Goal: Information Seeking & Learning: Learn about a topic

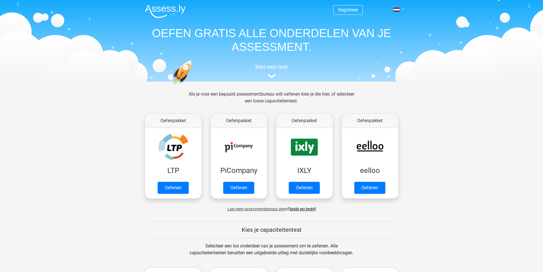
click at [400, 11] on link at bounding box center [396, 9] width 11 height 7
click at [376, 42] on link "Login" at bounding box center [382, 40] width 39 height 9
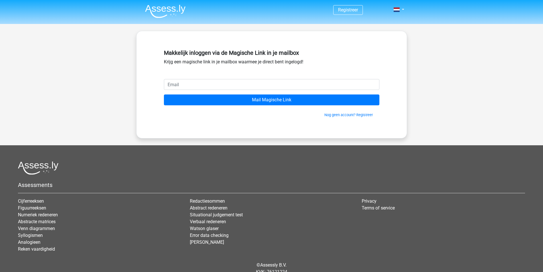
click at [211, 81] on input "email" at bounding box center [272, 84] width 216 height 11
type input "[DOMAIN_NAME][EMAIL_ADDRESS][DOMAIN_NAME]"
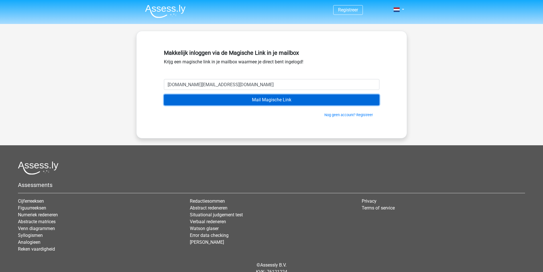
click at [213, 101] on input "Mail Magische Link" at bounding box center [272, 99] width 216 height 11
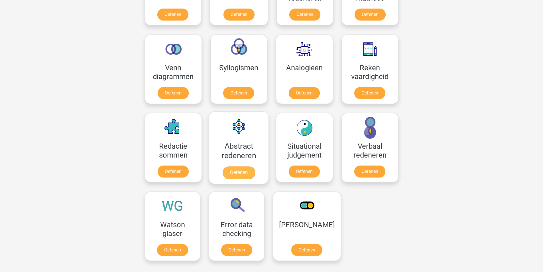
scroll to position [371, 0]
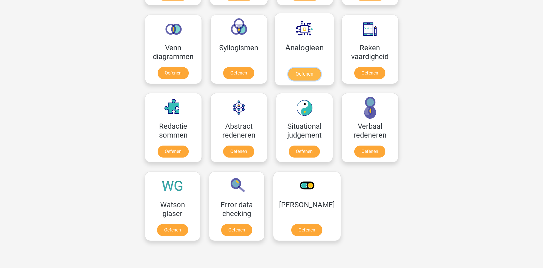
click at [299, 72] on link "Oefenen" at bounding box center [304, 74] width 32 height 13
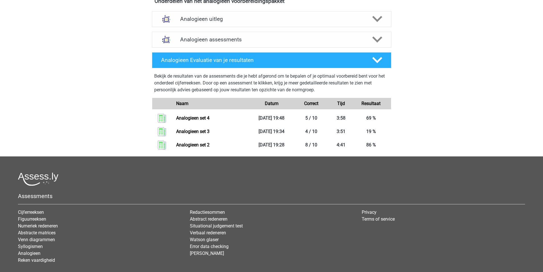
scroll to position [143, 0]
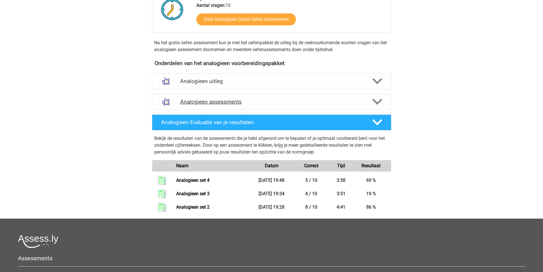
click at [301, 101] on h4 "Analogieen assessments" at bounding box center [271, 101] width 183 height 7
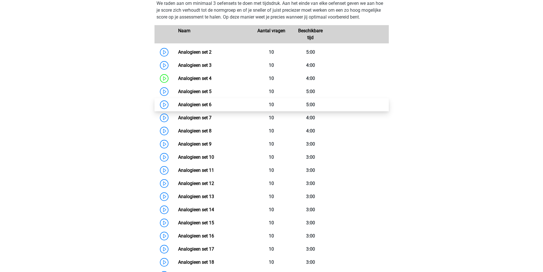
scroll to position [257, 0]
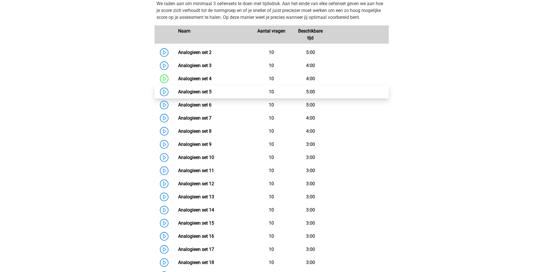
click at [178, 92] on link "Analogieen set 5" at bounding box center [194, 91] width 33 height 5
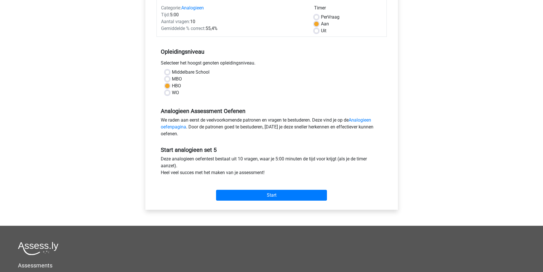
scroll to position [86, 0]
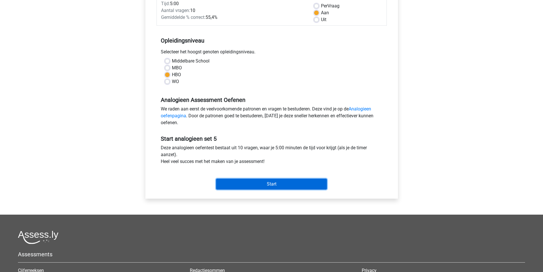
click at [261, 180] on input "Start" at bounding box center [271, 183] width 111 height 11
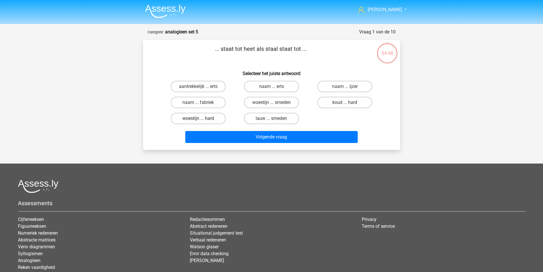
click at [214, 118] on label "woestijn ... hard" at bounding box center [198, 118] width 55 height 11
click at [202, 118] on input "woestijn ... hard" at bounding box center [200, 120] width 4 height 4
radio input "true"
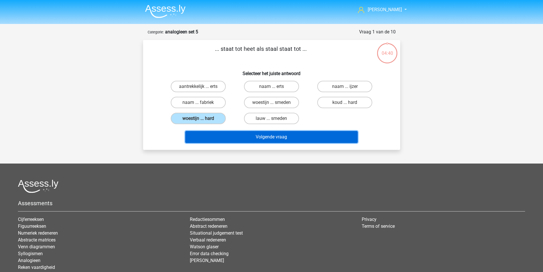
click at [285, 137] on button "Volgende vraag" at bounding box center [271, 137] width 172 height 12
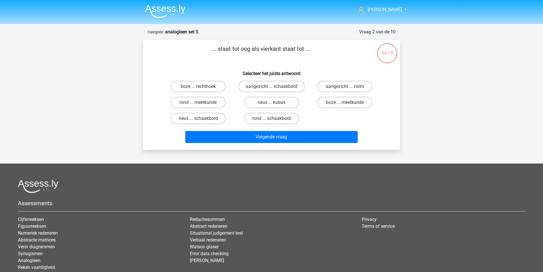
click at [275, 120] on input "rond ... schaakbord" at bounding box center [273, 120] width 4 height 4
radio input "true"
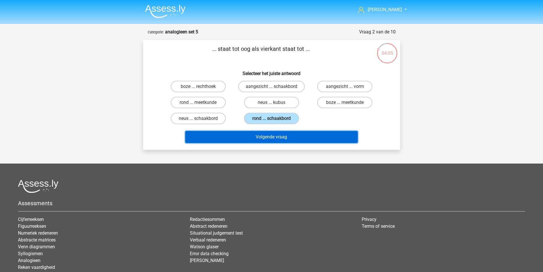
click at [289, 137] on button "Volgende vraag" at bounding box center [271, 137] width 172 height 12
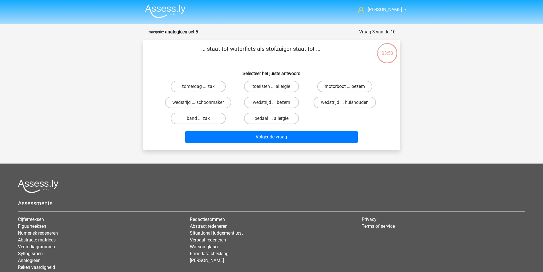
click at [343, 88] on label "motorboot ... bezem" at bounding box center [344, 86] width 55 height 11
click at [345, 88] on input "motorboot ... bezem" at bounding box center [347, 88] width 4 height 4
radio input "true"
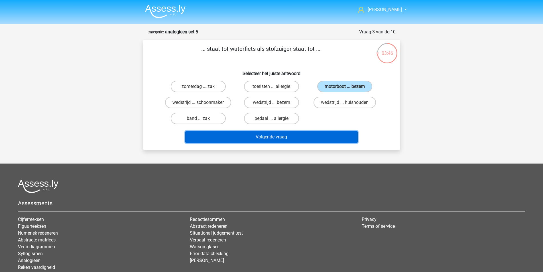
click at [298, 136] on button "Volgende vraag" at bounding box center [271, 137] width 172 height 12
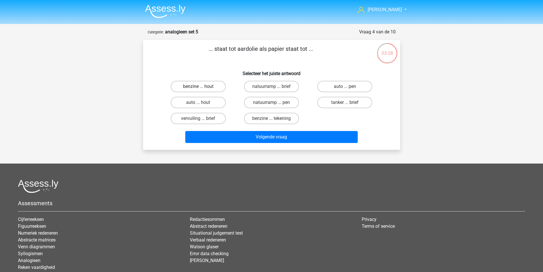
click at [207, 88] on label "benzine ... hout" at bounding box center [198, 86] width 55 height 11
click at [202, 88] on input "benzine ... hout" at bounding box center [200, 88] width 4 height 4
radio input "true"
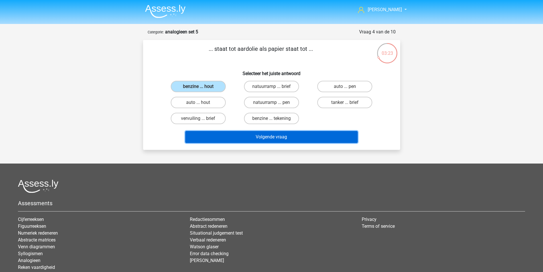
click at [277, 135] on button "Volgende vraag" at bounding box center [271, 137] width 172 height 12
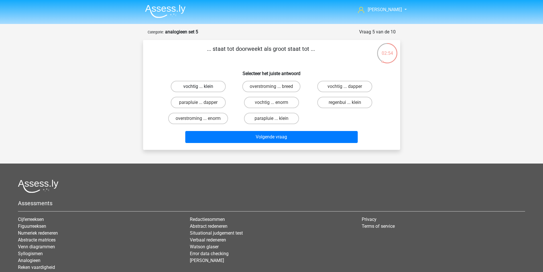
click at [205, 87] on label "vochtig ... klein" at bounding box center [198, 86] width 55 height 11
click at [202, 87] on input "vochtig ... klein" at bounding box center [200, 88] width 4 height 4
radio input "true"
click at [274, 103] on input "vochtig ... enorm" at bounding box center [273, 104] width 4 height 4
radio input "true"
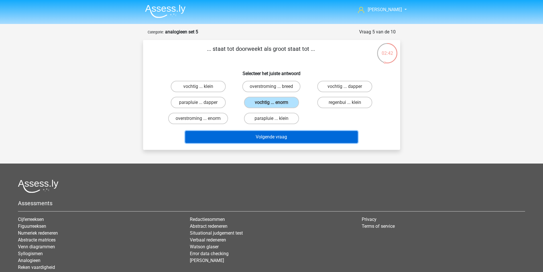
click at [287, 135] on button "Volgende vraag" at bounding box center [271, 137] width 172 height 12
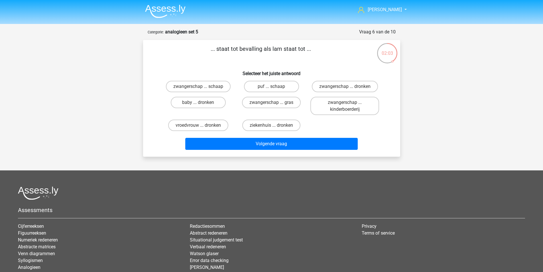
click at [347, 87] on input "zwangerschap ... dronken" at bounding box center [347, 88] width 4 height 4
radio input "true"
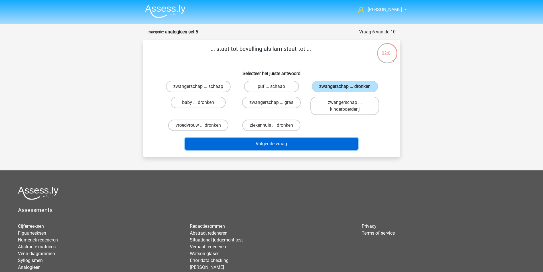
click at [287, 144] on button "Volgende vraag" at bounding box center [271, 144] width 172 height 12
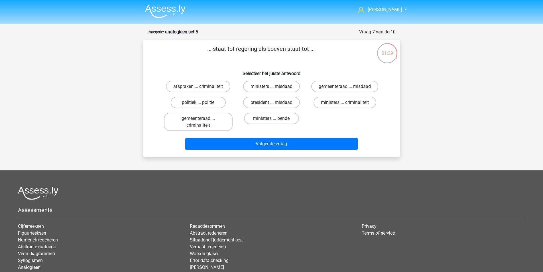
click at [269, 87] on label "ministers ... misdaad" at bounding box center [271, 86] width 57 height 11
click at [271, 87] on input "ministers ... misdaad" at bounding box center [273, 88] width 4 height 4
radio input "true"
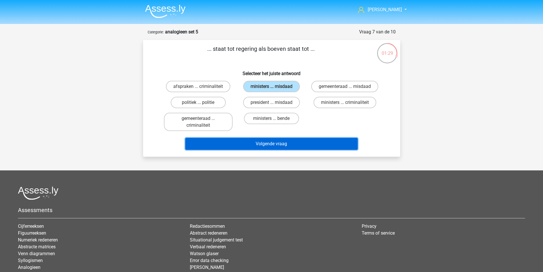
click at [282, 143] on button "Volgende vraag" at bounding box center [271, 144] width 172 height 12
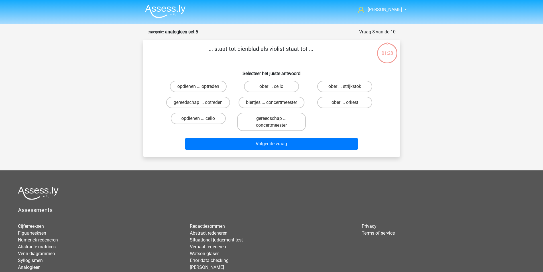
scroll to position [29, 0]
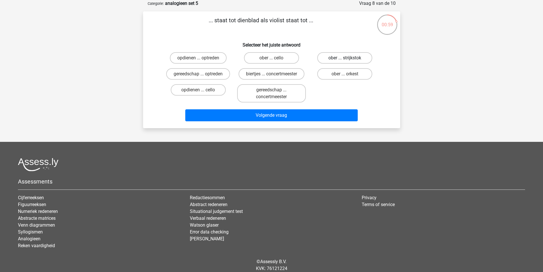
click at [350, 59] on label "ober ... strijkstok" at bounding box center [344, 57] width 55 height 11
click at [349, 59] on input "ober ... strijkstok" at bounding box center [347, 60] width 4 height 4
radio input "true"
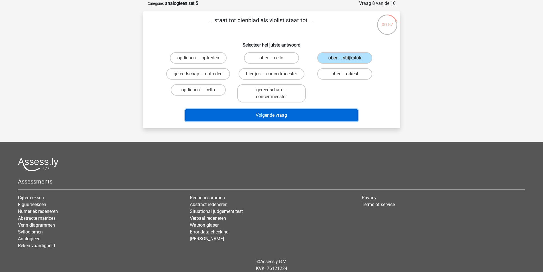
click at [300, 116] on button "Volgende vraag" at bounding box center [271, 115] width 172 height 12
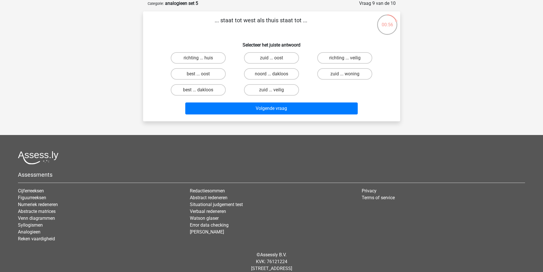
scroll to position [0, 0]
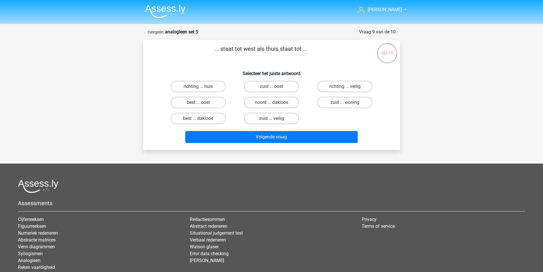
click at [212, 104] on label "best ... oost" at bounding box center [198, 102] width 55 height 11
click at [202, 104] on input "best ... oost" at bounding box center [200, 104] width 4 height 4
radio input "true"
click at [212, 88] on label "richting ... huis" at bounding box center [198, 86] width 55 height 11
click at [202, 88] on input "richting ... huis" at bounding box center [200, 88] width 4 height 4
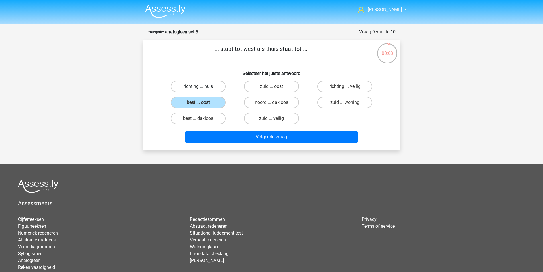
radio input "true"
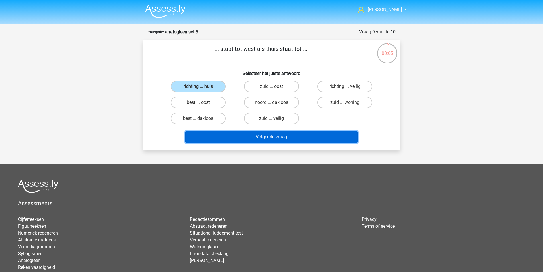
click at [263, 138] on button "Volgende vraag" at bounding box center [271, 137] width 172 height 12
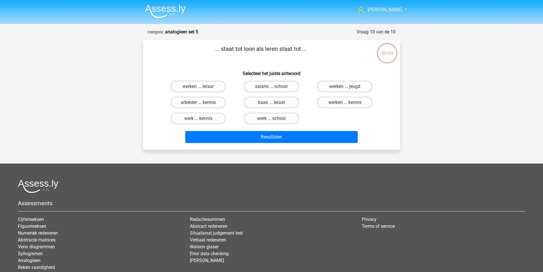
scroll to position [29, 0]
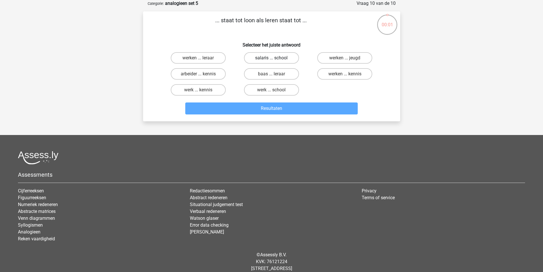
click at [279, 62] on label "salaris ... school" at bounding box center [271, 57] width 55 height 11
click at [275, 62] on input "salaris ... school" at bounding box center [273, 60] width 4 height 4
radio input "true"
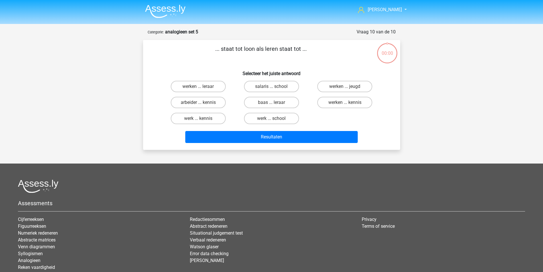
scroll to position [29, 0]
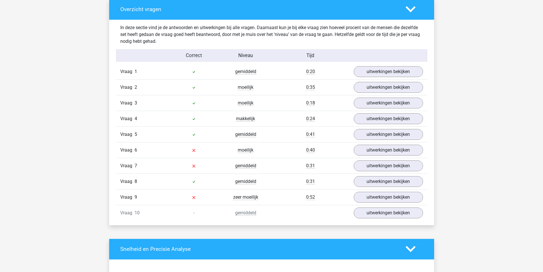
scroll to position [342, 0]
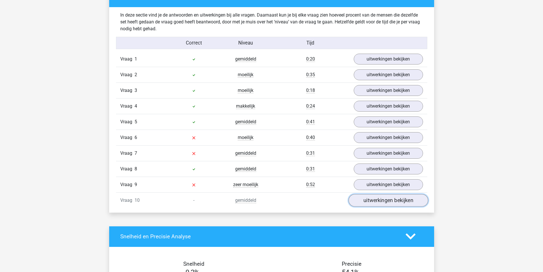
click at [374, 199] on link "uitwerkingen bekijken" at bounding box center [388, 200] width 80 height 13
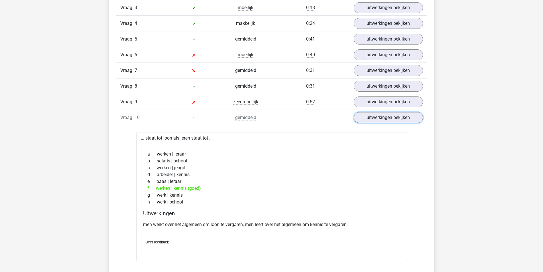
scroll to position [371, 0]
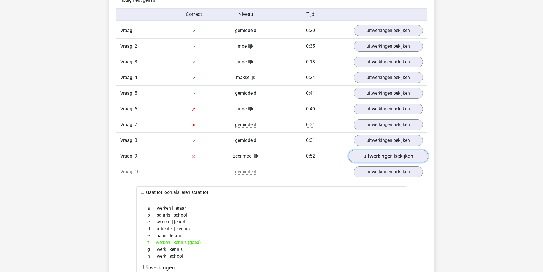
click at [366, 156] on link "uitwerkingen bekijken" at bounding box center [388, 156] width 80 height 13
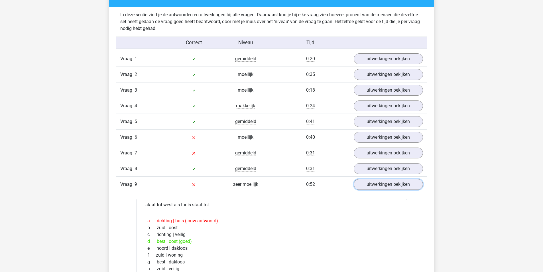
scroll to position [342, 0]
click at [369, 185] on link "uitwerkingen bekijken" at bounding box center [388, 184] width 80 height 13
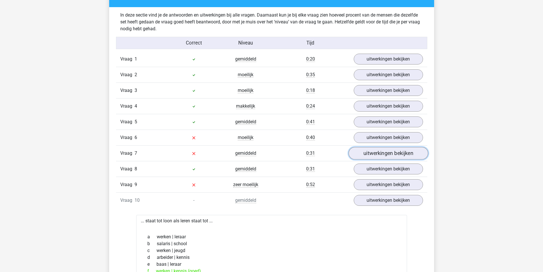
click at [367, 157] on link "uitwerkingen bekijken" at bounding box center [388, 153] width 80 height 13
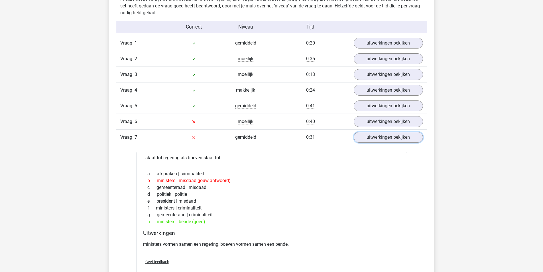
scroll to position [371, 0]
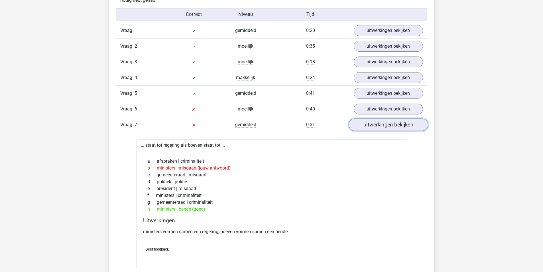
click at [383, 123] on link "uitwerkingen bekijken" at bounding box center [388, 124] width 80 height 13
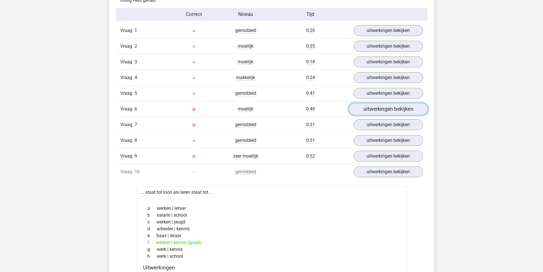
click at [370, 105] on link "uitwerkingen bekijken" at bounding box center [388, 109] width 80 height 13
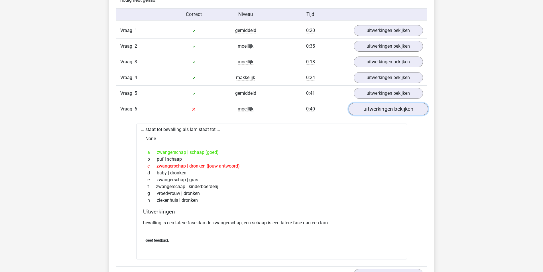
click at [361, 108] on link "uitwerkingen bekijken" at bounding box center [388, 109] width 80 height 13
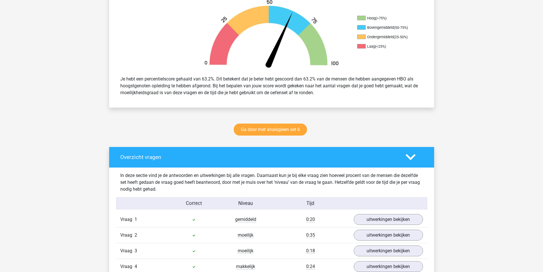
scroll to position [181, 0]
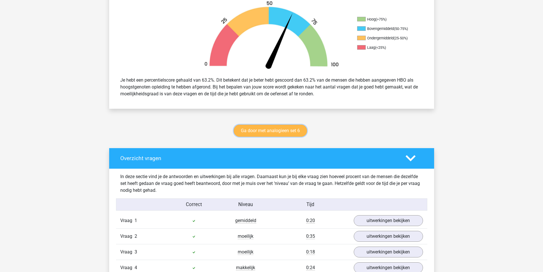
click at [268, 131] on link "Ga door met analogieen set 6" at bounding box center [270, 131] width 73 height 12
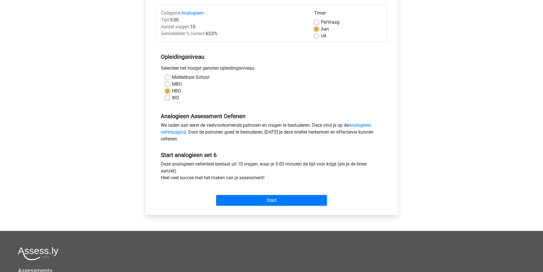
scroll to position [114, 0]
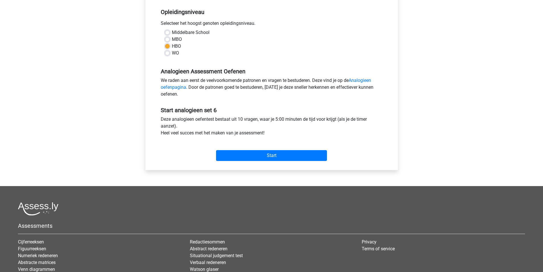
click at [255, 161] on div "Start" at bounding box center [272, 151] width 230 height 25
click at [258, 157] on input "Start" at bounding box center [271, 155] width 111 height 11
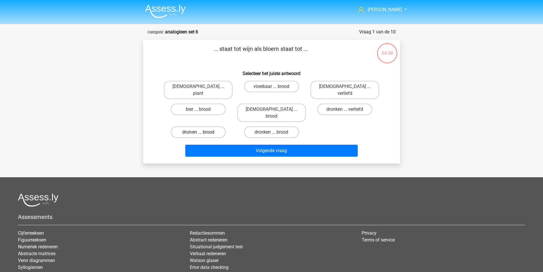
click at [207, 126] on label "druiven ... brood" at bounding box center [198, 131] width 55 height 11
click at [202, 132] on input "druiven ... brood" at bounding box center [200, 134] width 4 height 4
radio input "true"
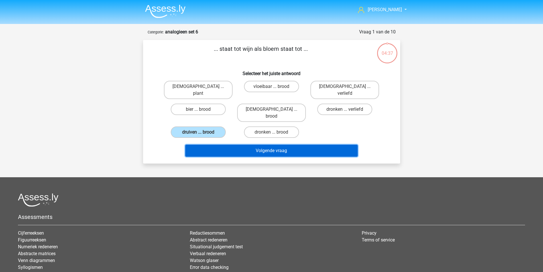
click at [285, 145] on button "Volgende vraag" at bounding box center [271, 151] width 172 height 12
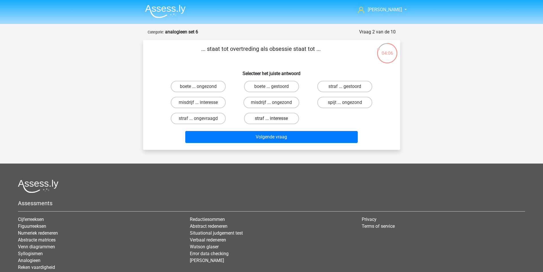
click at [281, 117] on label "straf ... interesse" at bounding box center [271, 118] width 55 height 11
click at [275, 118] on input "straf ... interesse" at bounding box center [273, 120] width 4 height 4
radio input "true"
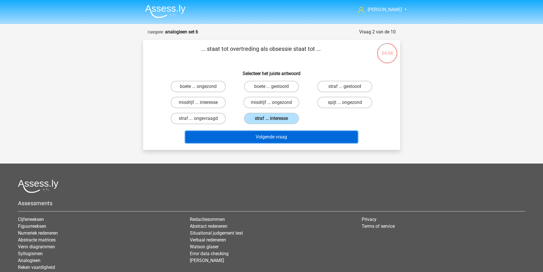
click at [277, 132] on button "Volgende vraag" at bounding box center [271, 137] width 172 height 12
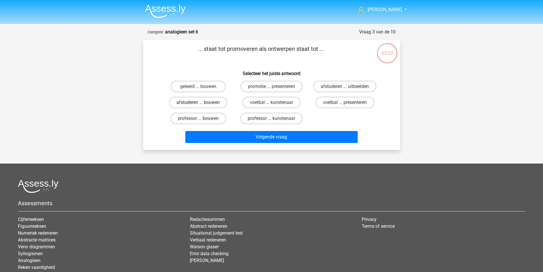
click at [222, 102] on label "afstuderen ... bouwen" at bounding box center [198, 102] width 58 height 11
click at [202, 102] on input "afstuderen ... bouwen" at bounding box center [200, 104] width 4 height 4
radio input "true"
click at [210, 88] on label "geleerd ... bouwen" at bounding box center [198, 86] width 55 height 11
click at [202, 88] on input "geleerd ... bouwen" at bounding box center [200, 88] width 4 height 4
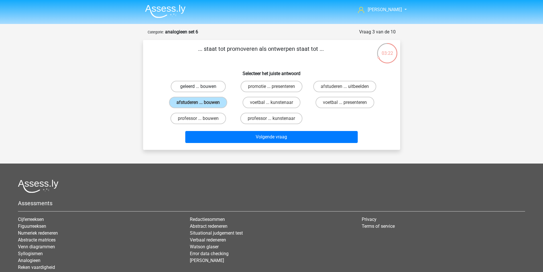
radio input "true"
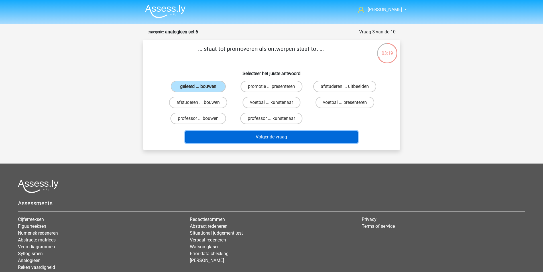
click at [307, 141] on button "Volgende vraag" at bounding box center [271, 137] width 172 height 12
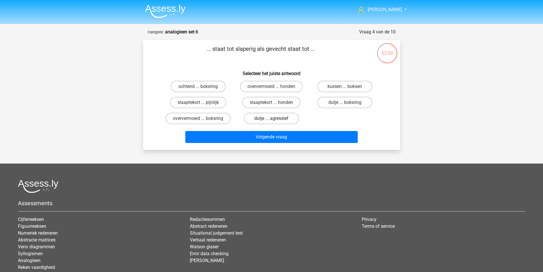
click at [287, 119] on label "dutje ... agressief" at bounding box center [271, 118] width 55 height 11
click at [275, 119] on input "dutje ... agressief" at bounding box center [273, 120] width 4 height 4
radio input "true"
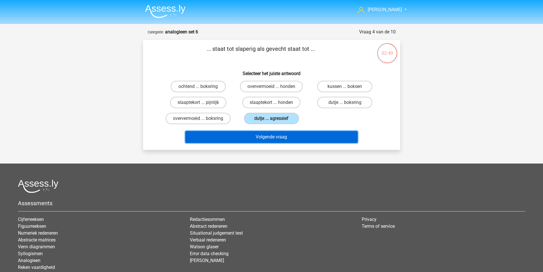
click at [286, 131] on button "Volgende vraag" at bounding box center [271, 137] width 172 height 12
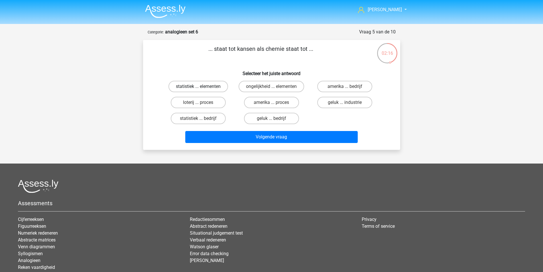
click at [208, 89] on label "statistiek ... elementen" at bounding box center [198, 86] width 60 height 11
click at [202, 89] on input "statistiek ... elementen" at bounding box center [200, 88] width 4 height 4
radio input "true"
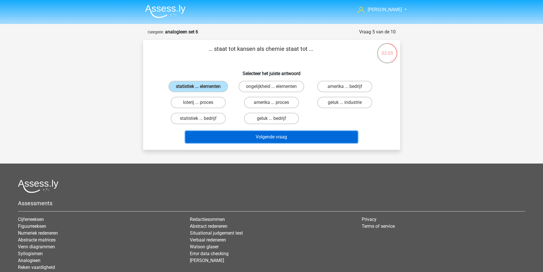
click at [283, 137] on button "Volgende vraag" at bounding box center [271, 137] width 172 height 12
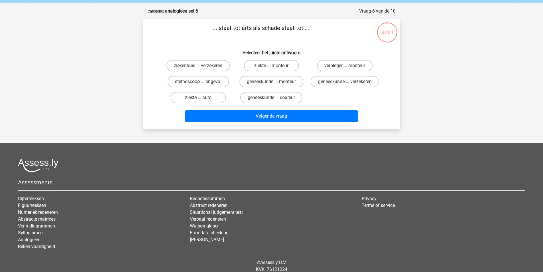
scroll to position [29, 0]
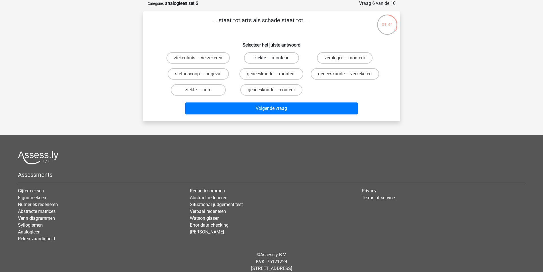
click at [285, 61] on label "ziekte ... monteur" at bounding box center [271, 57] width 55 height 11
click at [275, 61] on input "ziekte ... monteur" at bounding box center [273, 60] width 4 height 4
radio input "true"
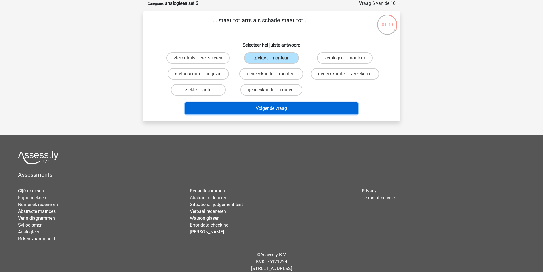
click at [298, 114] on button "Volgende vraag" at bounding box center [271, 108] width 172 height 12
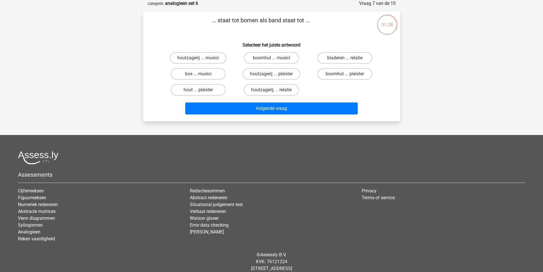
scroll to position [0, 0]
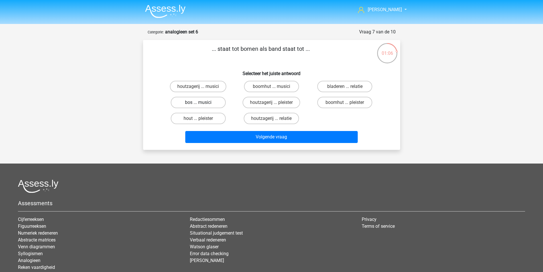
click at [213, 100] on label "bos ... musici" at bounding box center [198, 102] width 55 height 11
click at [202, 102] on input "bos ... musici" at bounding box center [200, 104] width 4 height 4
radio input "true"
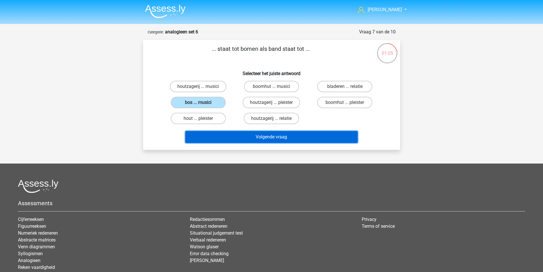
click at [251, 134] on button "Volgende vraag" at bounding box center [271, 137] width 172 height 12
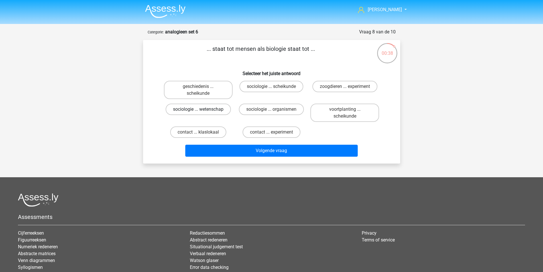
click at [217, 107] on label "sociologie ... wetenschap" at bounding box center [198, 108] width 65 height 11
click at [202, 109] on input "sociologie ... wetenschap" at bounding box center [200, 111] width 4 height 4
radio input "true"
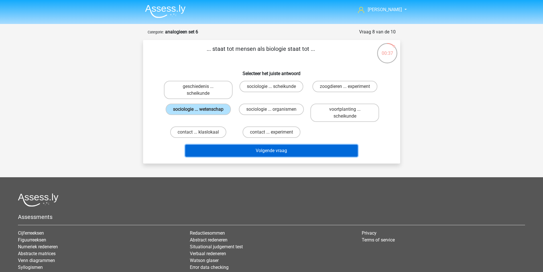
click at [250, 147] on button "Volgende vraag" at bounding box center [271, 151] width 172 height 12
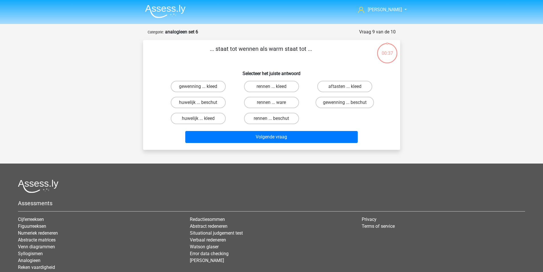
scroll to position [29, 0]
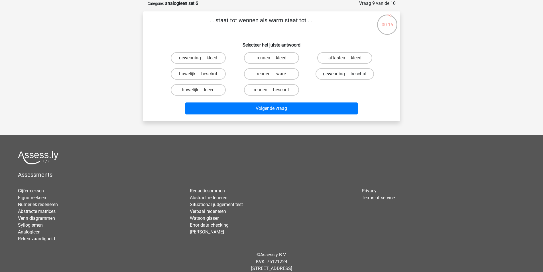
click at [324, 77] on label "gewenning ... beschut" at bounding box center [345, 73] width 58 height 11
click at [345, 77] on input "gewenning ... beschut" at bounding box center [347, 76] width 4 height 4
radio input "true"
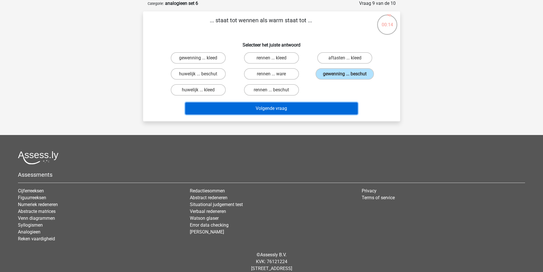
click at [286, 110] on button "Volgende vraag" at bounding box center [271, 108] width 172 height 12
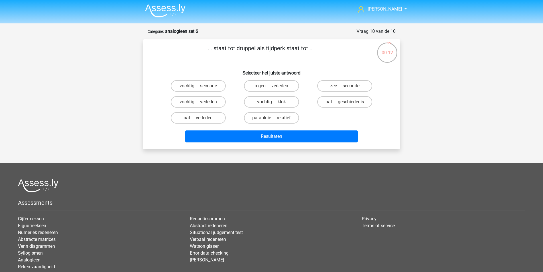
scroll to position [0, 0]
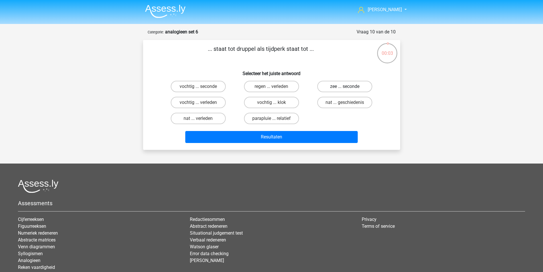
click at [333, 87] on label "zee ... seconde" at bounding box center [344, 86] width 55 height 11
click at [345, 87] on input "zee ... seconde" at bounding box center [347, 88] width 4 height 4
radio input "true"
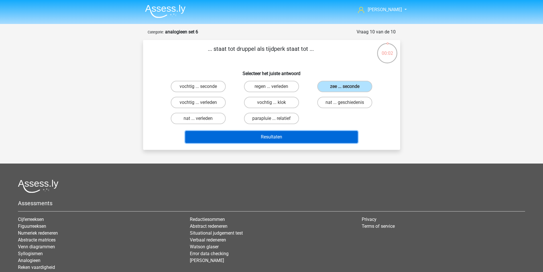
click at [289, 134] on button "Resultaten" at bounding box center [271, 137] width 172 height 12
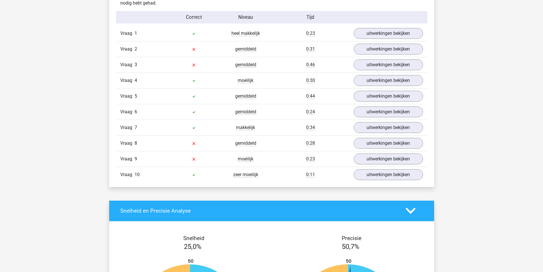
scroll to position [371, 0]
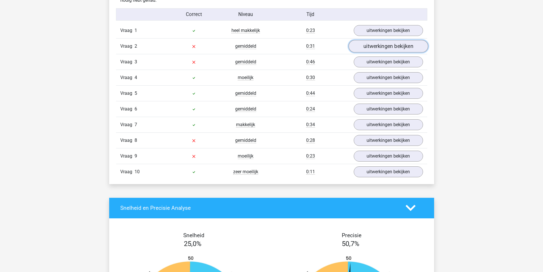
click at [376, 46] on link "uitwerkingen bekijken" at bounding box center [388, 46] width 80 height 13
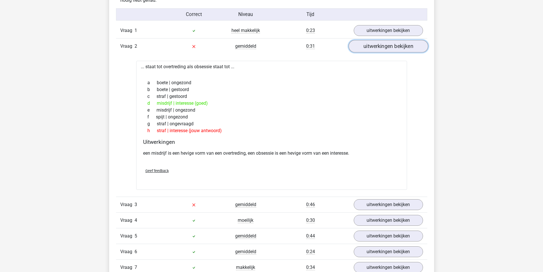
click at [378, 47] on link "uitwerkingen bekijken" at bounding box center [388, 46] width 80 height 13
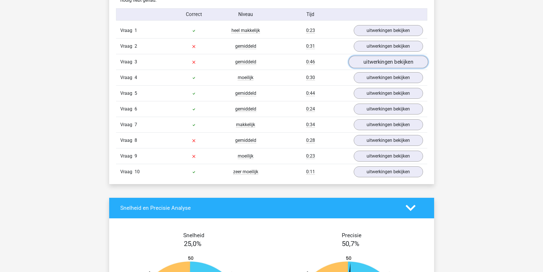
click at [383, 64] on link "uitwerkingen bekijken" at bounding box center [388, 62] width 80 height 13
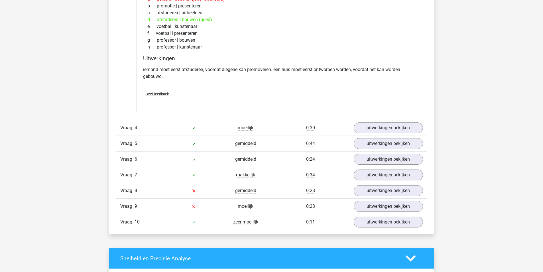
scroll to position [485, 0]
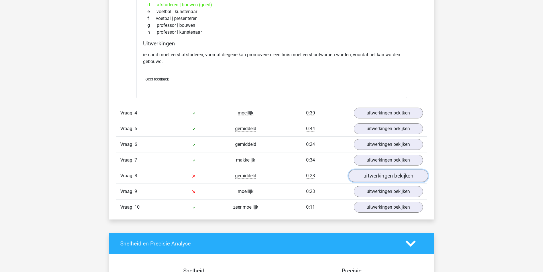
click at [367, 176] on link "uitwerkingen bekijken" at bounding box center [388, 175] width 80 height 13
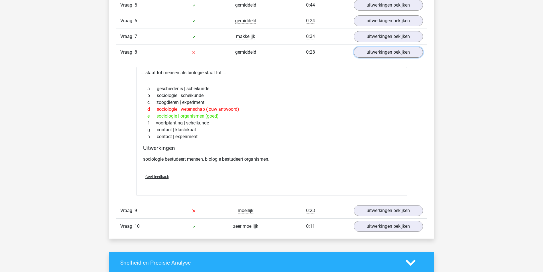
scroll to position [684, 0]
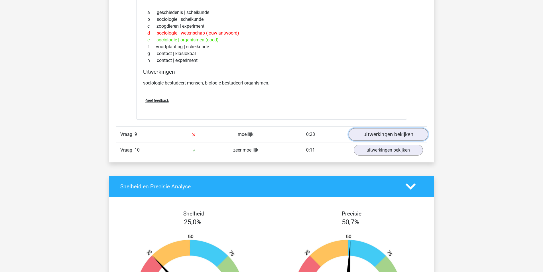
click at [364, 133] on link "uitwerkingen bekijken" at bounding box center [388, 134] width 80 height 13
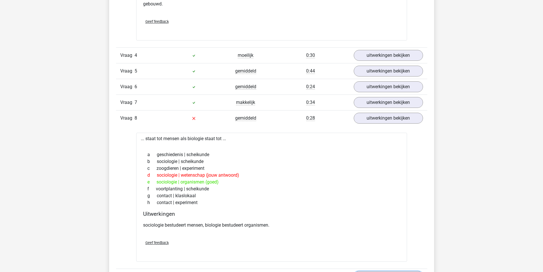
scroll to position [542, 0]
click at [362, 120] on link "uitwerkingen bekijken" at bounding box center [388, 118] width 80 height 13
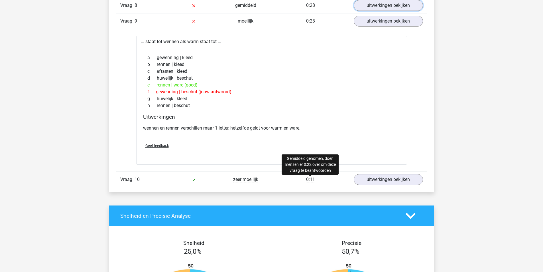
scroll to position [570, 0]
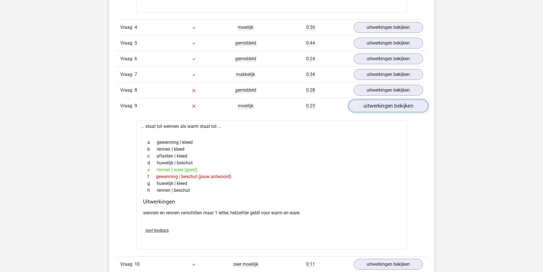
click at [376, 104] on link "uitwerkingen bekijken" at bounding box center [388, 105] width 80 height 13
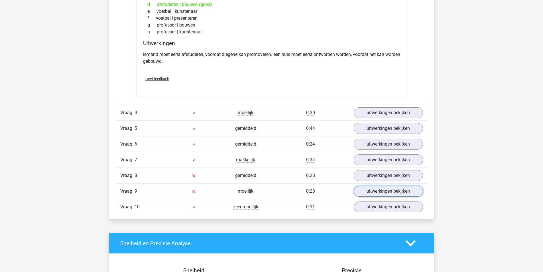
scroll to position [485, 0]
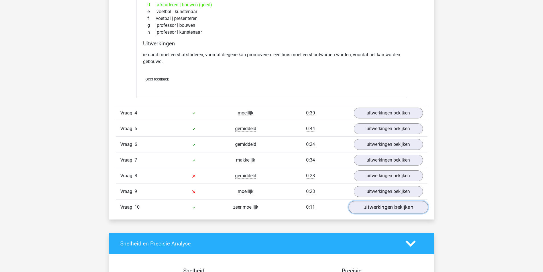
click at [369, 211] on link "uitwerkingen bekijken" at bounding box center [388, 207] width 80 height 13
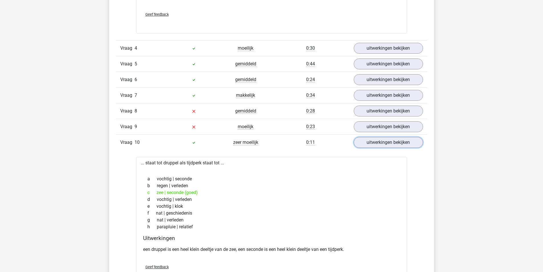
scroll to position [570, 0]
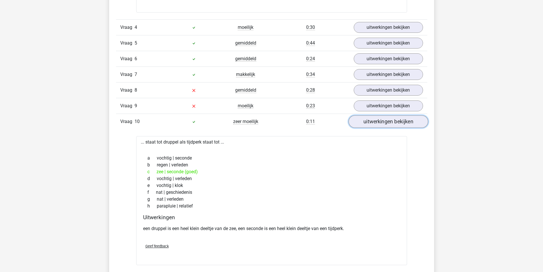
click at [373, 125] on link "uitwerkingen bekijken" at bounding box center [388, 121] width 80 height 13
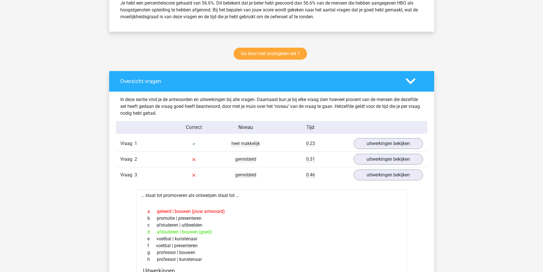
scroll to position [257, 0]
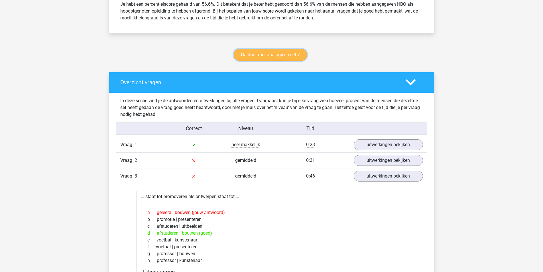
click at [278, 53] on link "Ga door met analogieen set 7" at bounding box center [270, 55] width 73 height 12
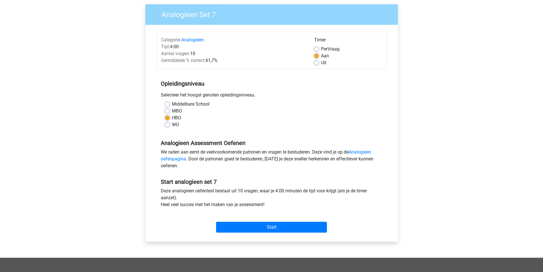
scroll to position [57, 0]
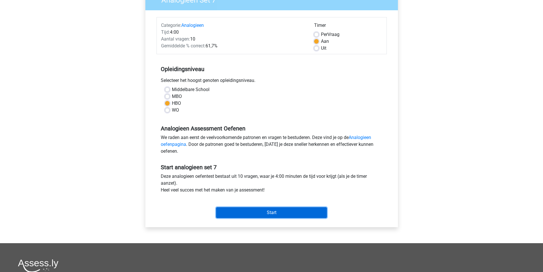
click at [273, 211] on input "Start" at bounding box center [271, 212] width 111 height 11
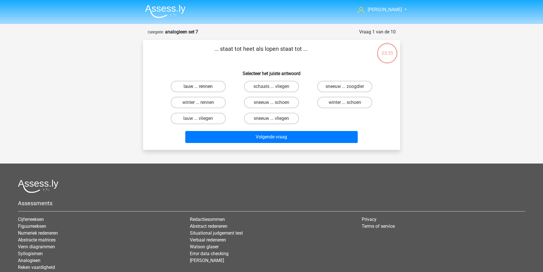
click at [210, 88] on label "lauw ... rennen" at bounding box center [198, 86] width 55 height 11
click at [202, 88] on input "lauw ... rennen" at bounding box center [200, 88] width 4 height 4
radio input "true"
click at [282, 119] on label "sneeuw ... vliegen" at bounding box center [271, 118] width 55 height 11
click at [275, 119] on input "sneeuw ... vliegen" at bounding box center [273, 120] width 4 height 4
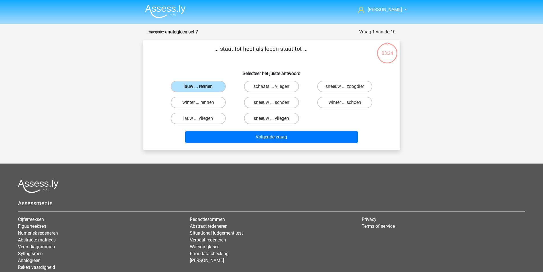
radio input "true"
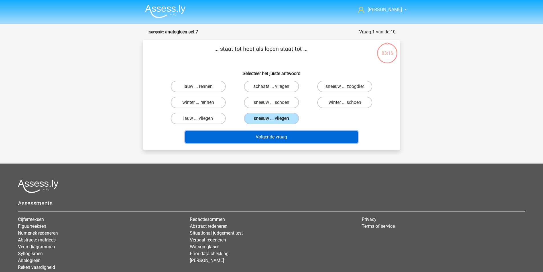
click at [279, 134] on button "Volgende vraag" at bounding box center [271, 137] width 172 height 12
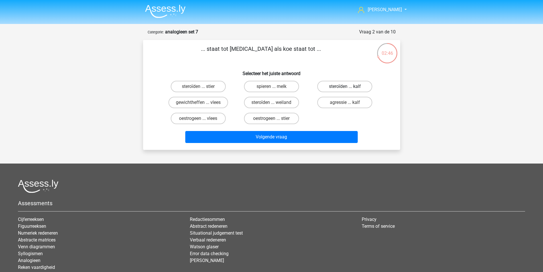
click at [331, 88] on label "steroïden ... kalf" at bounding box center [344, 86] width 55 height 11
click at [345, 88] on input "steroïden ... kalf" at bounding box center [347, 88] width 4 height 4
radio input "true"
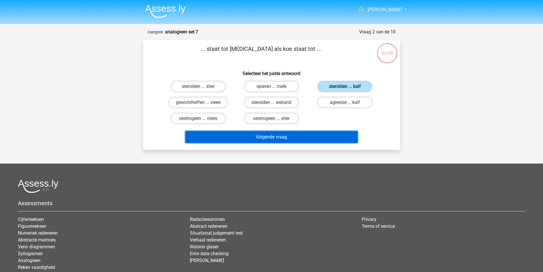
click at [302, 135] on button "Volgende vraag" at bounding box center [271, 137] width 172 height 12
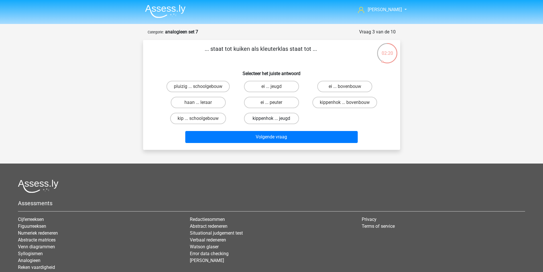
click at [281, 118] on label "kippenhok ... jeugd" at bounding box center [271, 118] width 55 height 11
click at [275, 118] on input "kippenhok ... jeugd" at bounding box center [273, 120] width 4 height 4
radio input "true"
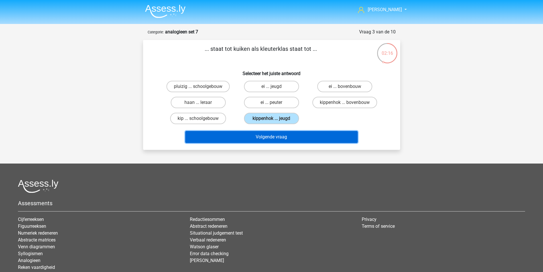
click at [284, 135] on button "Volgende vraag" at bounding box center [271, 137] width 172 height 12
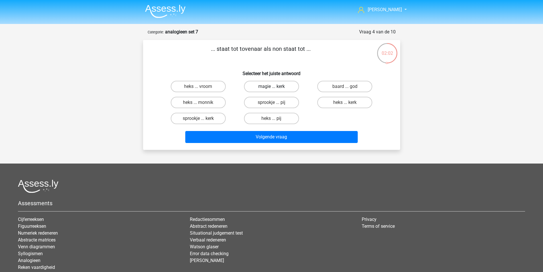
click at [277, 89] on label "magie ... kerk" at bounding box center [271, 86] width 55 height 11
click at [275, 89] on input "magie ... kerk" at bounding box center [273, 88] width 4 height 4
radio input "true"
click at [204, 103] on label "heks ... monnik" at bounding box center [198, 102] width 55 height 11
click at [202, 103] on input "heks ... monnik" at bounding box center [200, 104] width 4 height 4
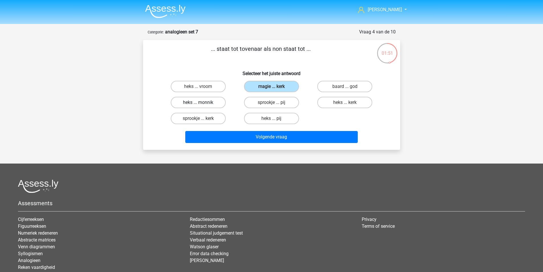
radio input "true"
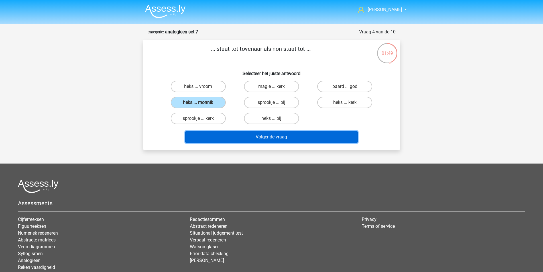
click at [257, 136] on button "Volgende vraag" at bounding box center [271, 137] width 172 height 12
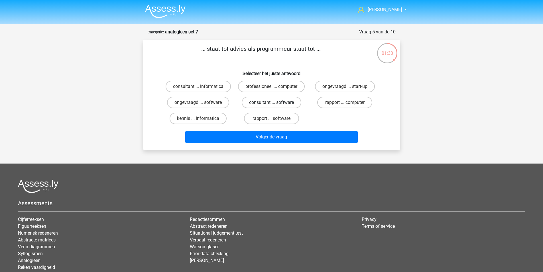
click at [259, 103] on label "consultant ... software" at bounding box center [272, 102] width 60 height 11
click at [271, 103] on input "consultant ... software" at bounding box center [273, 104] width 4 height 4
radio input "true"
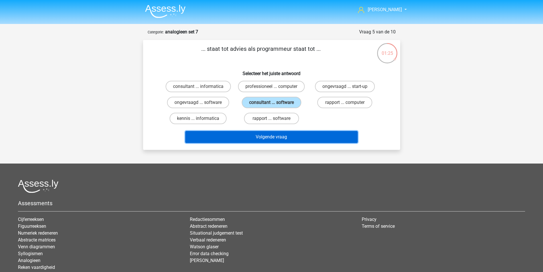
click at [285, 134] on button "Volgende vraag" at bounding box center [271, 137] width 172 height 12
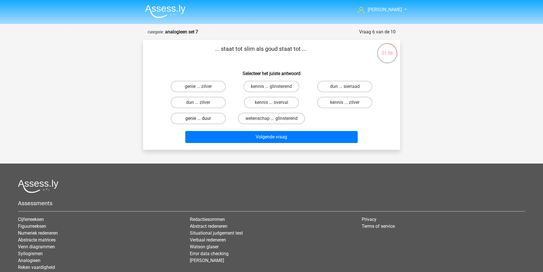
click at [213, 118] on label "genie ... duur" at bounding box center [198, 118] width 55 height 11
click at [202, 118] on input "genie ... duur" at bounding box center [200, 120] width 4 height 4
radio input "true"
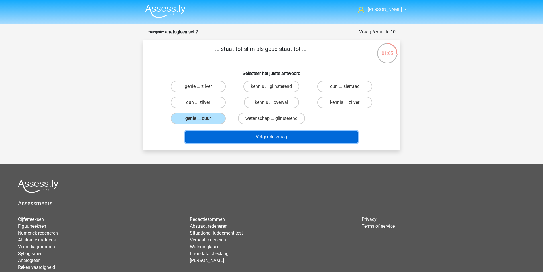
click at [272, 133] on button "Volgende vraag" at bounding box center [271, 137] width 172 height 12
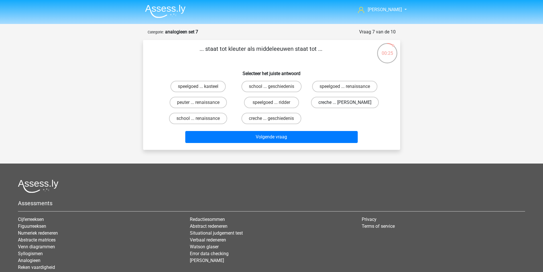
click at [330, 105] on label "creche ... romeinen" at bounding box center [345, 102] width 68 height 11
click at [345, 105] on input "creche ... romeinen" at bounding box center [347, 104] width 4 height 4
radio input "true"
click at [303, 127] on div "Volgende vraag" at bounding box center [271, 135] width 239 height 19
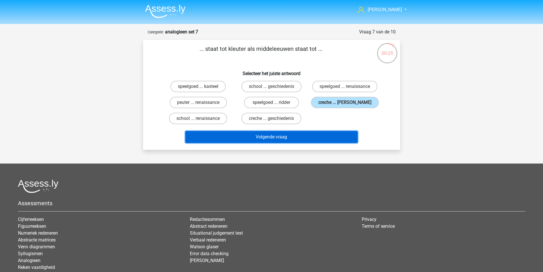
click at [301, 138] on button "Volgende vraag" at bounding box center [271, 137] width 172 height 12
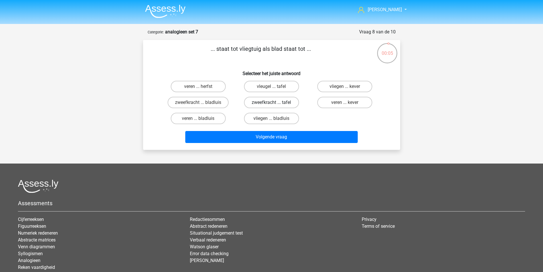
click at [278, 102] on label "zweefkracht ... tafel" at bounding box center [271, 102] width 55 height 11
click at [275, 102] on input "zweefkracht ... tafel" at bounding box center [273, 104] width 4 height 4
radio input "true"
click at [275, 94] on div "zweefkracht ... tafel" at bounding box center [271, 102] width 73 height 16
click at [276, 88] on label "vleugel ... tafel" at bounding box center [271, 86] width 55 height 11
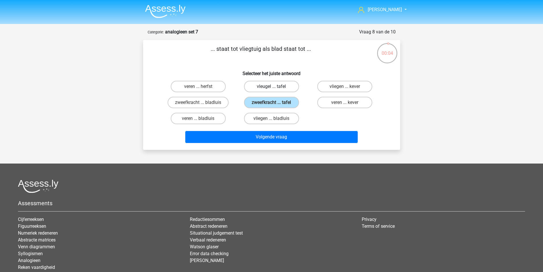
click at [275, 88] on input "vleugel ... tafel" at bounding box center [273, 88] width 4 height 4
radio input "true"
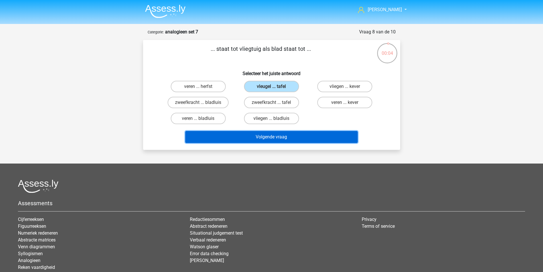
click at [285, 140] on button "Volgende vraag" at bounding box center [271, 137] width 172 height 12
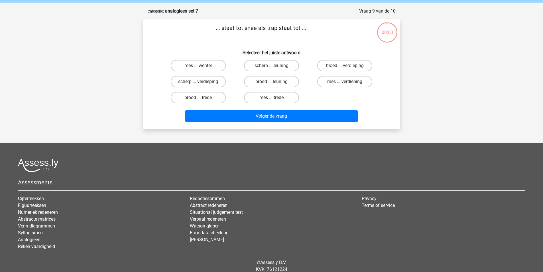
scroll to position [29, 0]
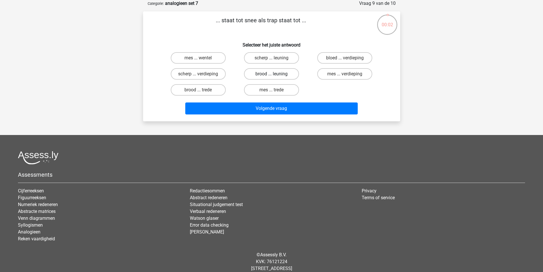
click at [285, 75] on label "brood ... leuning" at bounding box center [271, 73] width 55 height 11
click at [275, 75] on input "brood ... leuning" at bounding box center [273, 76] width 4 height 4
radio input "true"
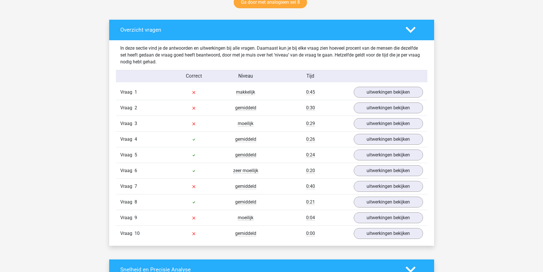
scroll to position [314, 0]
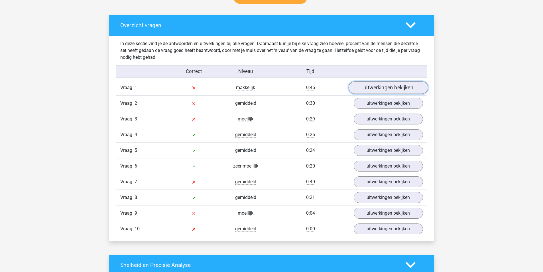
click at [383, 88] on link "uitwerkingen bekijken" at bounding box center [388, 87] width 80 height 13
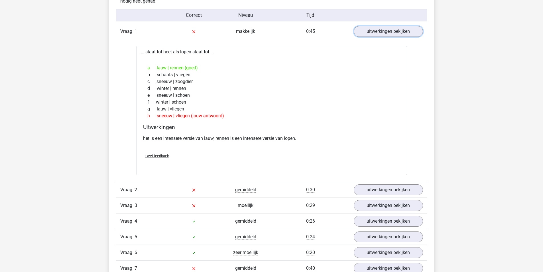
scroll to position [371, 0]
click at [371, 30] on link "uitwerkingen bekijken" at bounding box center [388, 30] width 80 height 13
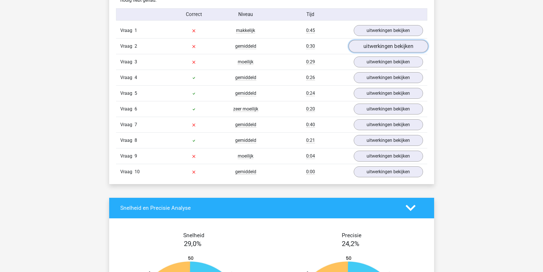
click at [377, 46] on link "uitwerkingen bekijken" at bounding box center [388, 46] width 80 height 13
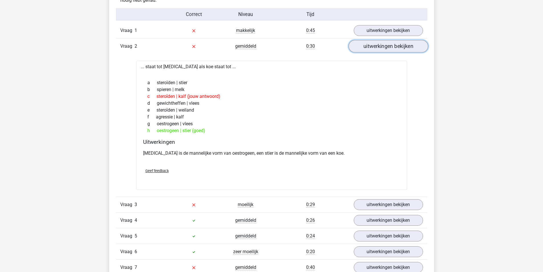
click at [365, 46] on link "uitwerkingen bekijken" at bounding box center [388, 46] width 80 height 13
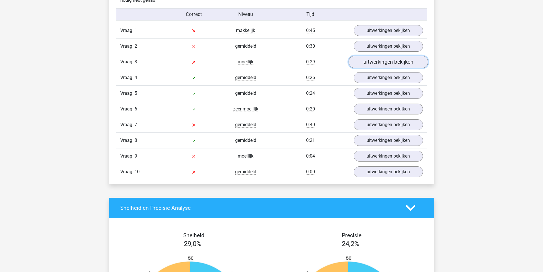
click at [369, 65] on link "uitwerkingen bekijken" at bounding box center [388, 62] width 80 height 13
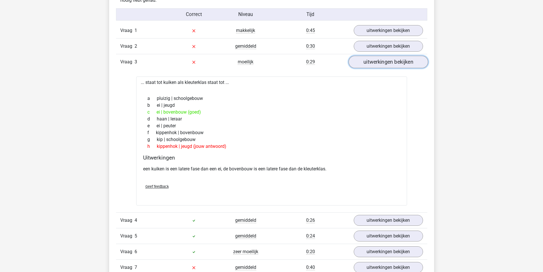
click at [379, 61] on link "uitwerkingen bekijken" at bounding box center [388, 62] width 80 height 13
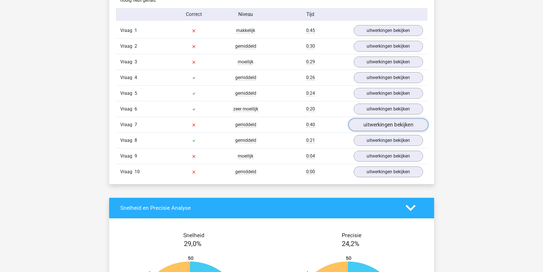
click at [379, 124] on link "uitwerkingen bekijken" at bounding box center [388, 124] width 80 height 13
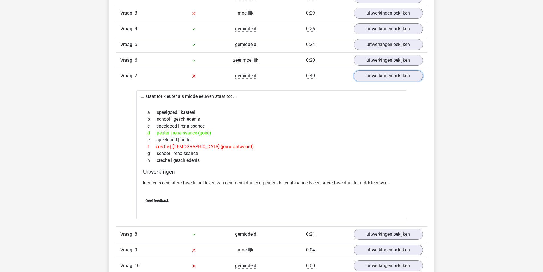
scroll to position [428, 0]
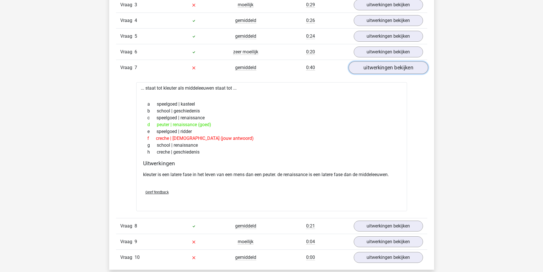
click at [369, 67] on link "uitwerkingen bekijken" at bounding box center [388, 67] width 80 height 13
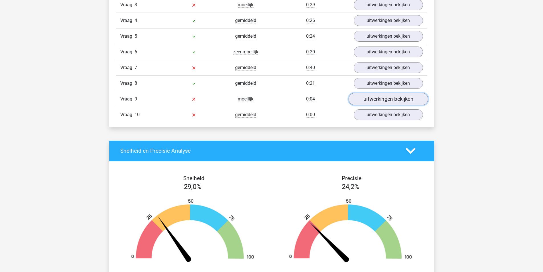
click at [382, 98] on link "uitwerkingen bekijken" at bounding box center [388, 99] width 80 height 13
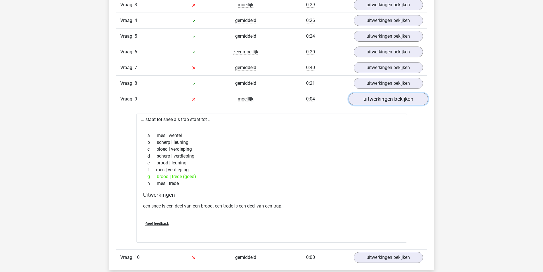
click at [377, 99] on link "uitwerkingen bekijken" at bounding box center [388, 99] width 80 height 13
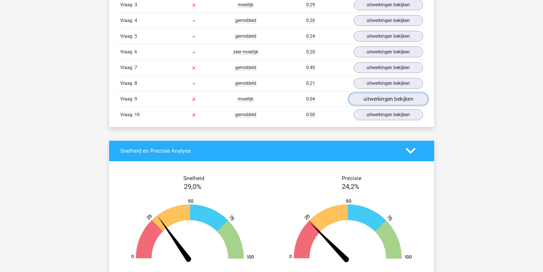
click at [378, 97] on link "uitwerkingen bekijken" at bounding box center [388, 99] width 80 height 13
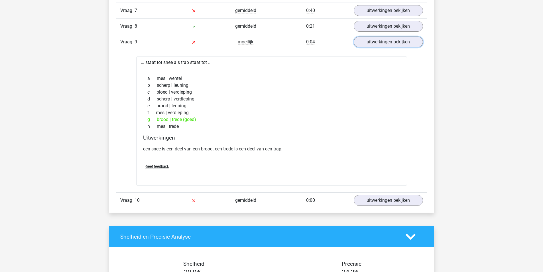
scroll to position [456, 0]
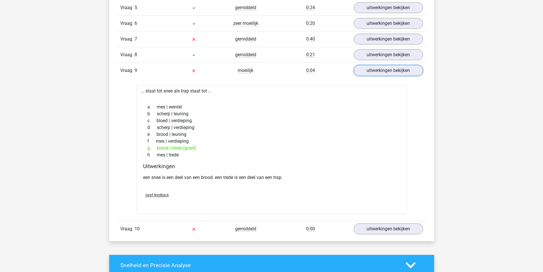
drag, startPoint x: 367, startPoint y: 76, endPoint x: 368, endPoint y: 87, distance: 11.7
click at [367, 75] on link "uitwerkingen bekijken" at bounding box center [388, 70] width 69 height 11
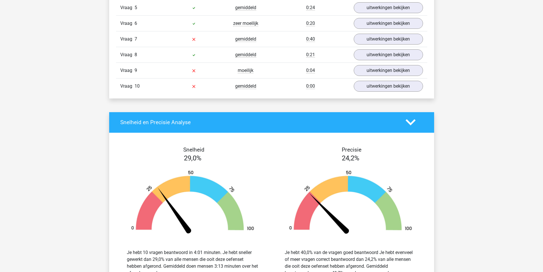
click at [377, 105] on div "Thijs rinsema.tj@gmail.com" at bounding box center [271, 74] width 543 height 1060
click at [377, 88] on link "uitwerkingen bekijken" at bounding box center [388, 86] width 80 height 13
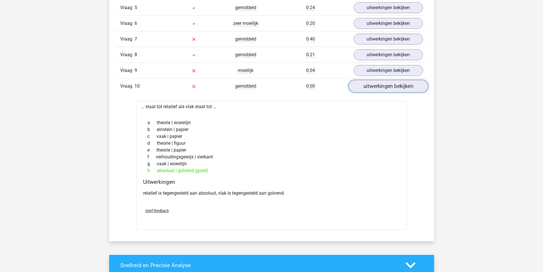
click at [376, 86] on link "uitwerkingen bekijken" at bounding box center [388, 86] width 80 height 13
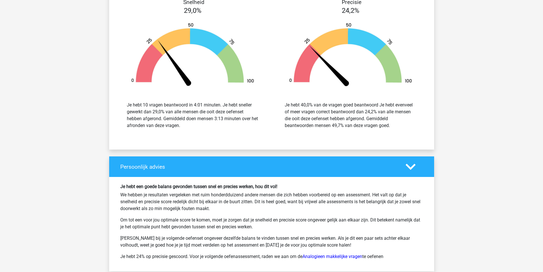
scroll to position [627, 0]
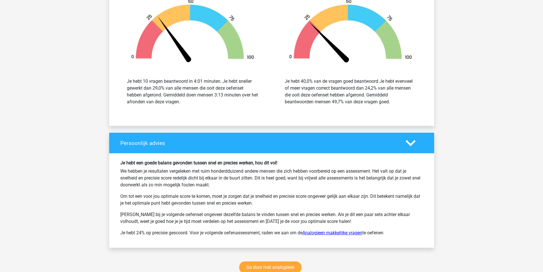
click at [318, 233] on link "Analogieen makkelijke vragen" at bounding box center [332, 232] width 60 height 5
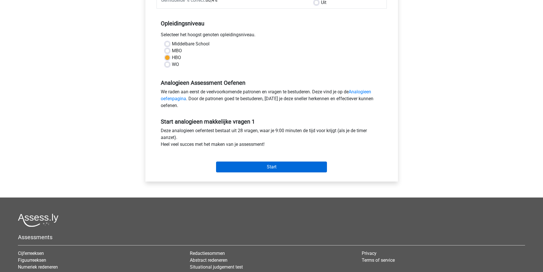
scroll to position [114, 0]
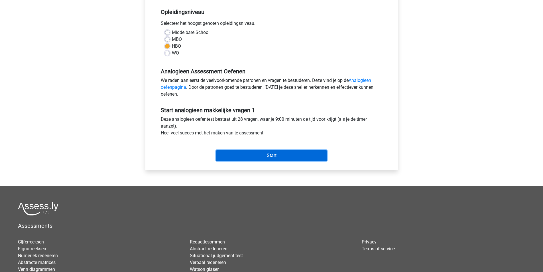
click at [253, 157] on input "Start" at bounding box center [271, 155] width 111 height 11
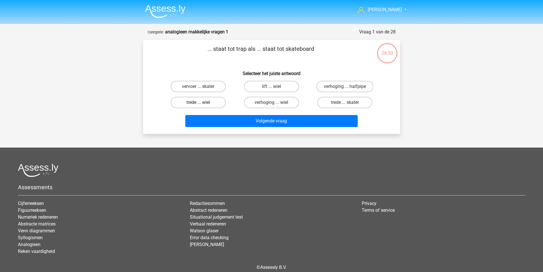
click at [211, 102] on label "trede ... wiel" at bounding box center [198, 102] width 55 height 11
click at [202, 102] on input "trede ... wiel" at bounding box center [200, 104] width 4 height 4
radio input "true"
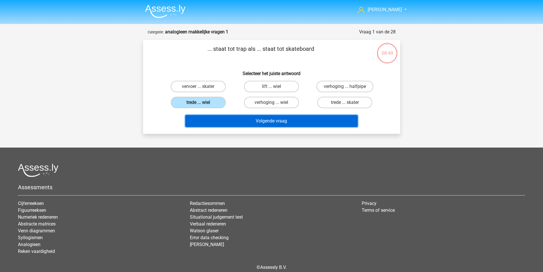
click at [277, 119] on button "Volgende vraag" at bounding box center [271, 121] width 172 height 12
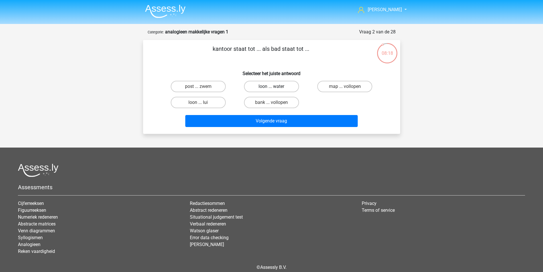
click at [282, 87] on label "loon ... water" at bounding box center [271, 86] width 55 height 11
click at [275, 87] on input "loon ... water" at bounding box center [273, 88] width 4 height 4
radio input "true"
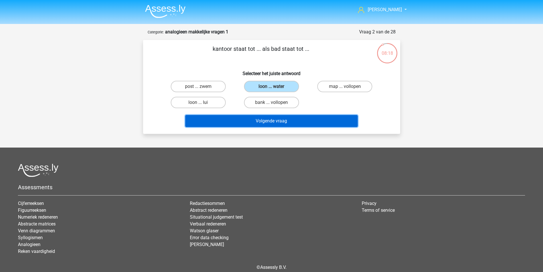
click at [297, 122] on button "Volgende vraag" at bounding box center [271, 121] width 172 height 12
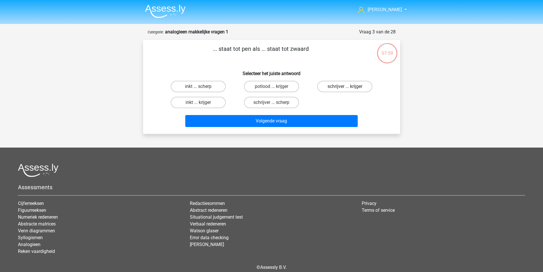
click at [330, 87] on label "schrijver ... krijger" at bounding box center [344, 86] width 55 height 11
click at [345, 87] on input "schrijver ... krijger" at bounding box center [347, 88] width 4 height 4
radio input "true"
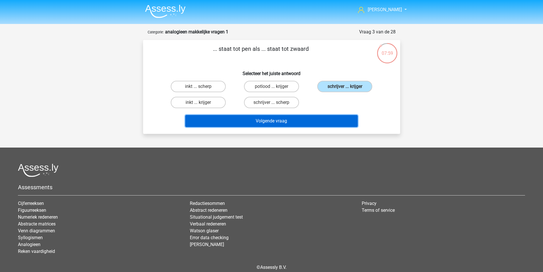
click at [287, 119] on button "Volgende vraag" at bounding box center [271, 121] width 172 height 12
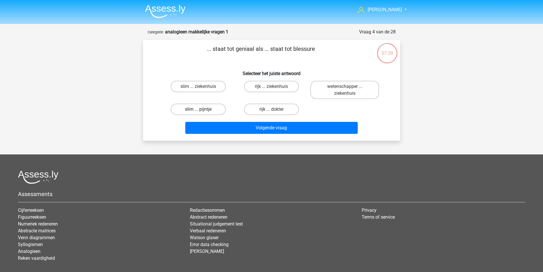
click at [218, 108] on label "slim ... pijntje" at bounding box center [198, 108] width 55 height 11
click at [202, 109] on input "slim ... pijntje" at bounding box center [200, 111] width 4 height 4
radio input "true"
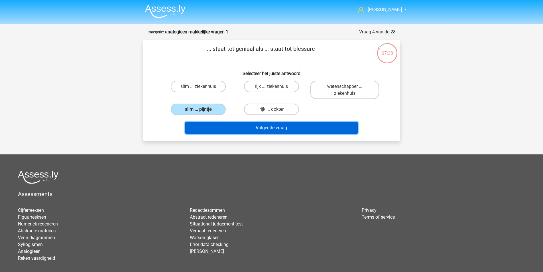
click at [251, 127] on button "Volgende vraag" at bounding box center [271, 128] width 172 height 12
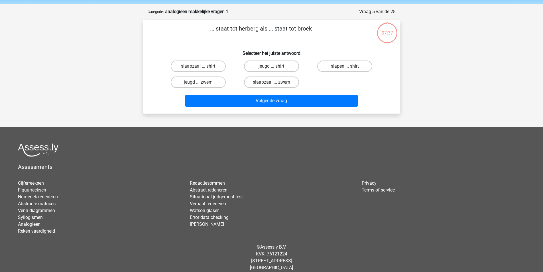
scroll to position [26, 0]
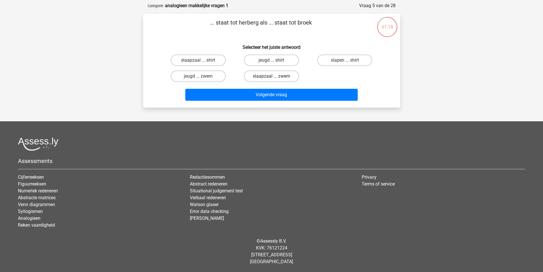
click at [270, 75] on label "slaapzaal ... zwem" at bounding box center [271, 75] width 55 height 11
click at [271, 76] on input "slaapzaal ... zwem" at bounding box center [273, 78] width 4 height 4
radio input "true"
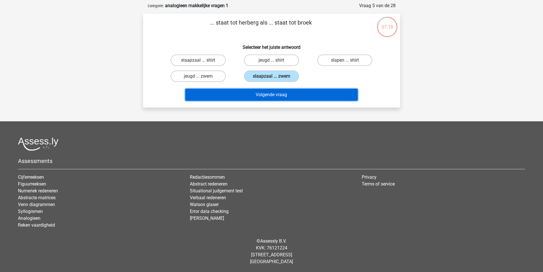
click at [281, 92] on button "Volgende vraag" at bounding box center [271, 95] width 172 height 12
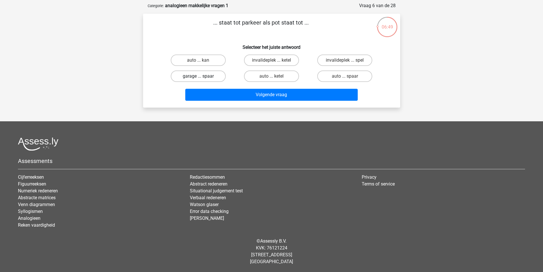
click at [201, 78] on input "garage ... spaar" at bounding box center [200, 78] width 4 height 4
radio input "true"
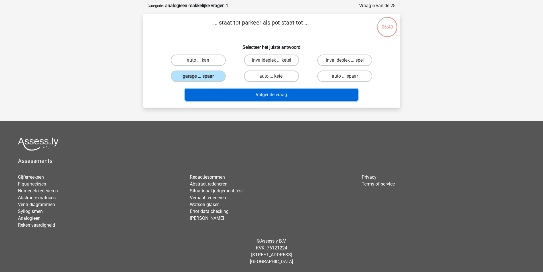
click at [251, 92] on button "Volgende vraag" at bounding box center [271, 95] width 172 height 12
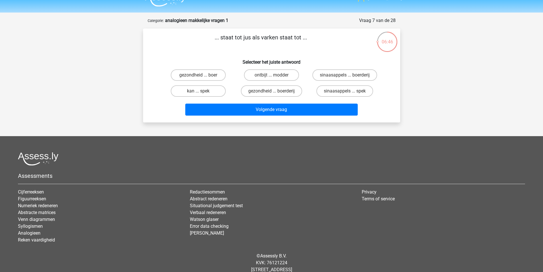
scroll to position [0, 0]
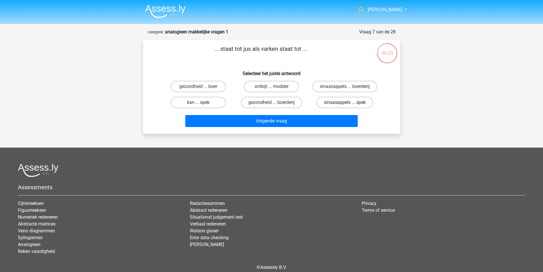
click at [349, 101] on label "sinaasappels ... spek" at bounding box center [344, 102] width 57 height 11
click at [349, 102] on input "sinaasappels ... spek" at bounding box center [347, 104] width 4 height 4
radio input "true"
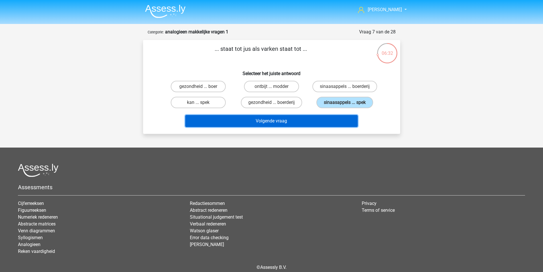
click at [327, 124] on button "Volgende vraag" at bounding box center [271, 121] width 172 height 12
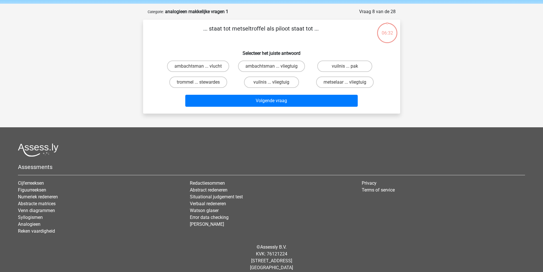
scroll to position [26, 0]
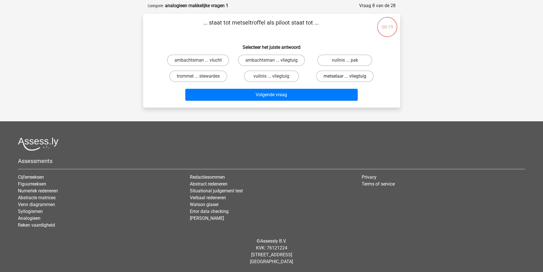
click at [328, 76] on label "metselaar ... vliegtuig" at bounding box center [345, 75] width 58 height 11
click at [345, 76] on input "metselaar ... vliegtuig" at bounding box center [347, 78] width 4 height 4
radio input "true"
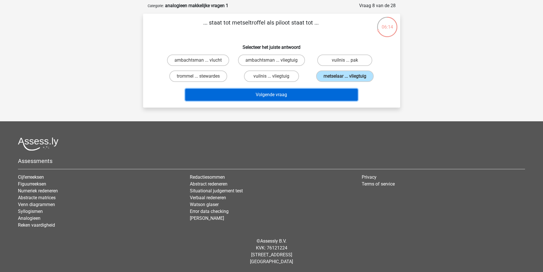
click at [288, 92] on button "Volgende vraag" at bounding box center [271, 95] width 172 height 12
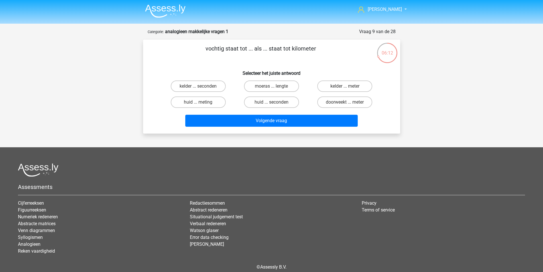
scroll to position [0, 0]
click at [342, 103] on label "doorweekt ... meter" at bounding box center [344, 102] width 55 height 11
click at [345, 103] on input "doorweekt ... meter" at bounding box center [347, 104] width 4 height 4
radio input "true"
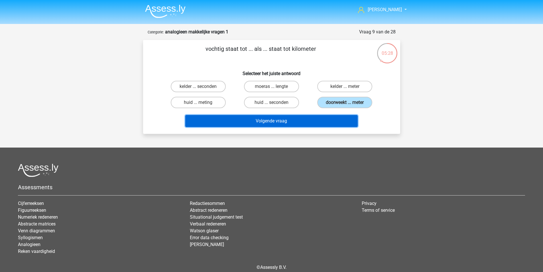
click at [317, 118] on button "Volgende vraag" at bounding box center [271, 121] width 172 height 12
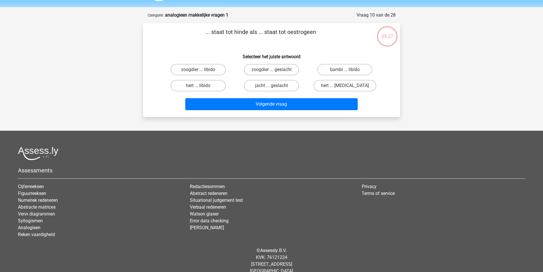
scroll to position [26, 0]
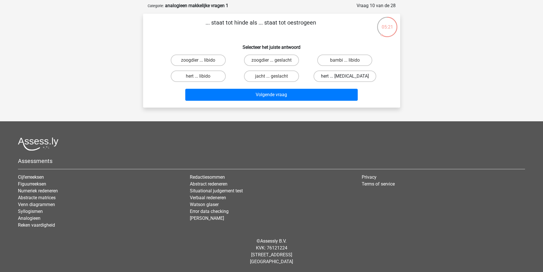
click at [343, 75] on label "hert ... testosteron" at bounding box center [345, 75] width 63 height 11
click at [345, 76] on input "hert ... testosteron" at bounding box center [347, 78] width 4 height 4
radio input "true"
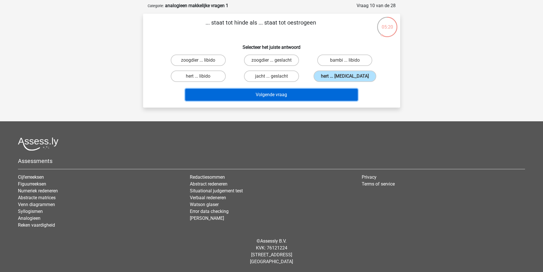
click at [310, 89] on button "Volgende vraag" at bounding box center [271, 95] width 172 height 12
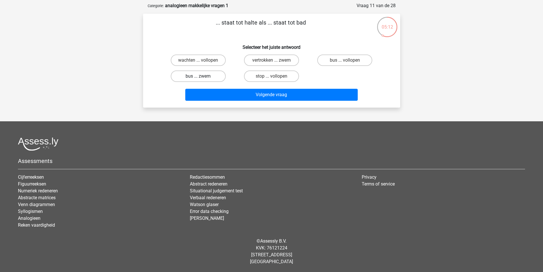
click at [204, 80] on label "bus ... zwem" at bounding box center [198, 75] width 55 height 11
click at [202, 80] on input "bus ... zwem" at bounding box center [200, 78] width 4 height 4
radio input "true"
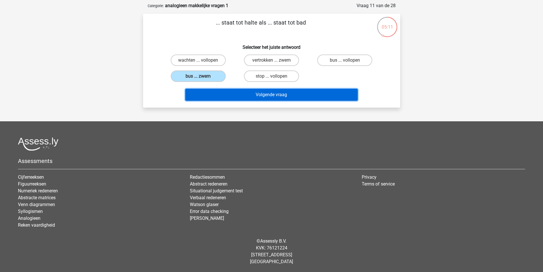
click at [263, 93] on button "Volgende vraag" at bounding box center [271, 95] width 172 height 12
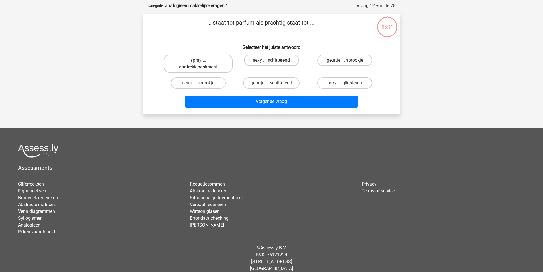
scroll to position [29, 0]
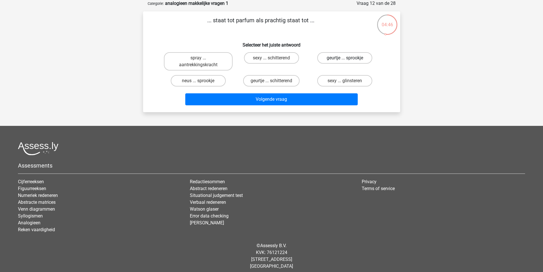
click at [333, 57] on label "geurtje ... sprookje" at bounding box center [344, 57] width 55 height 11
click at [345, 58] on input "geurtje ... sprookje" at bounding box center [347, 60] width 4 height 4
radio input "true"
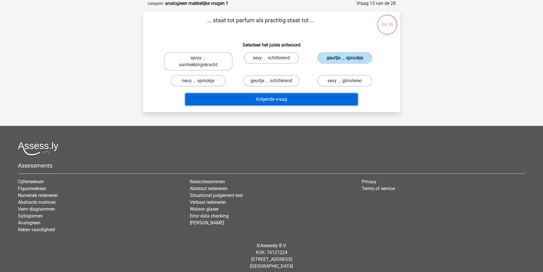
click at [314, 101] on button "Volgende vraag" at bounding box center [271, 99] width 172 height 12
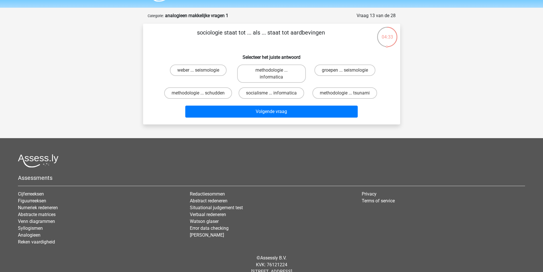
scroll to position [5, 0]
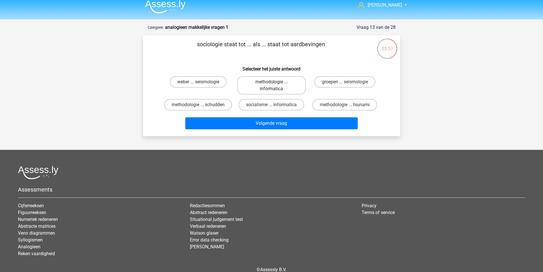
click at [271, 90] on label "methodologie ... informatica" at bounding box center [271, 85] width 69 height 18
click at [271, 86] on input "methodologie ... informatica" at bounding box center [273, 84] width 4 height 4
radio input "true"
click at [271, 116] on div "Volgende vraag" at bounding box center [271, 122] width 239 height 19
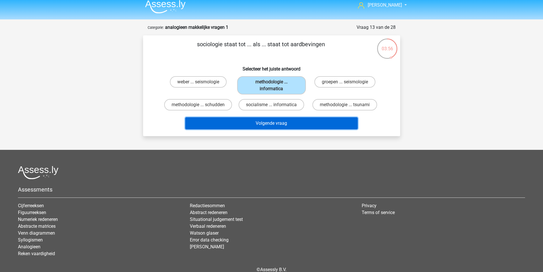
click at [272, 123] on button "Volgende vraag" at bounding box center [271, 123] width 172 height 12
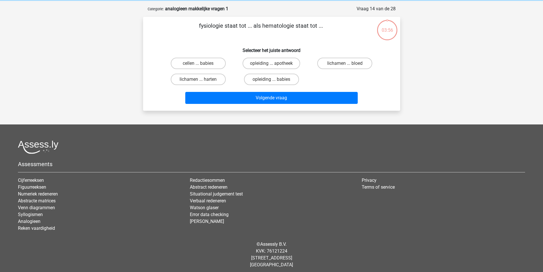
scroll to position [26, 0]
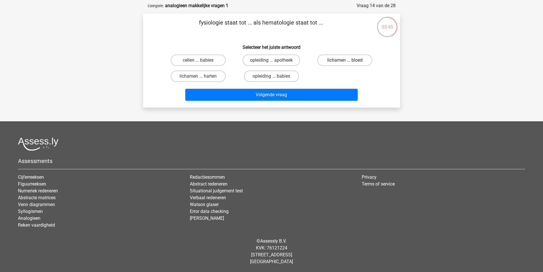
click at [330, 62] on label "lichamen ... bloed" at bounding box center [344, 59] width 55 height 11
click at [345, 62] on input "lichamen ... bloed" at bounding box center [347, 62] width 4 height 4
radio input "true"
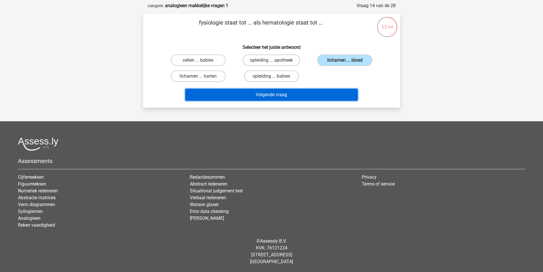
click at [322, 92] on button "Volgende vraag" at bounding box center [271, 95] width 172 height 12
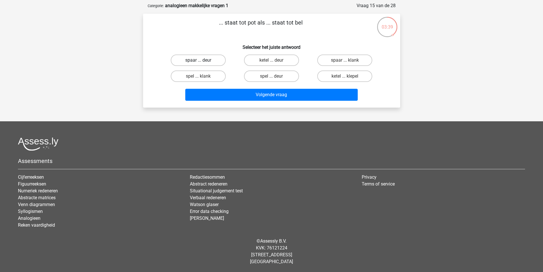
click at [202, 58] on label "spaar ... deur" at bounding box center [198, 59] width 55 height 11
click at [202, 60] on input "spaar ... deur" at bounding box center [200, 62] width 4 height 4
radio input "true"
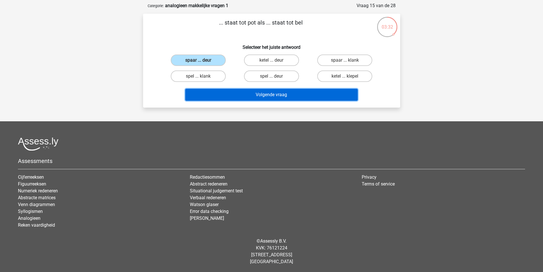
click at [302, 97] on button "Volgende vraag" at bounding box center [271, 95] width 172 height 12
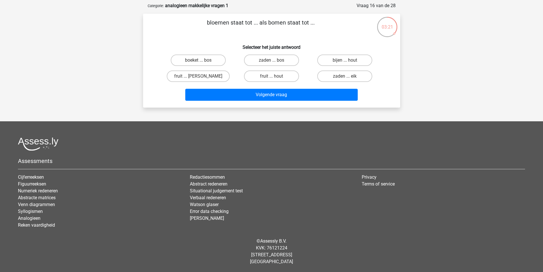
click at [199, 60] on input "boeket ... bos" at bounding box center [200, 62] width 4 height 4
radio input "true"
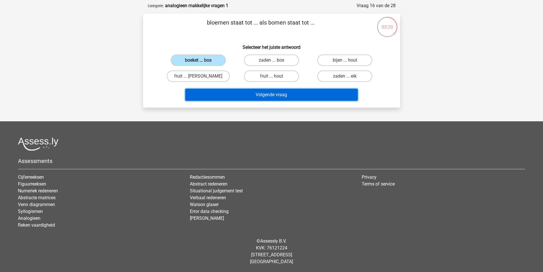
click at [257, 91] on button "Volgende vraag" at bounding box center [271, 95] width 172 height 12
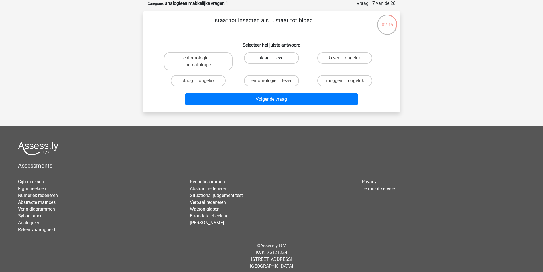
click at [280, 60] on label "plaag ... lever" at bounding box center [271, 57] width 55 height 11
click at [275, 60] on input "plaag ... lever" at bounding box center [273, 60] width 4 height 4
radio input "true"
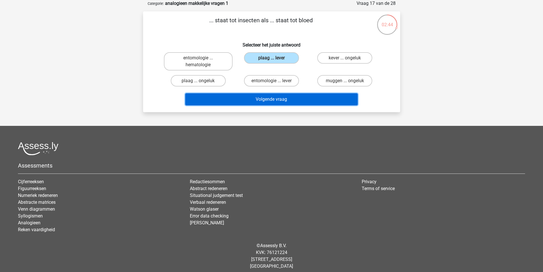
click at [283, 98] on button "Volgende vraag" at bounding box center [271, 99] width 172 height 12
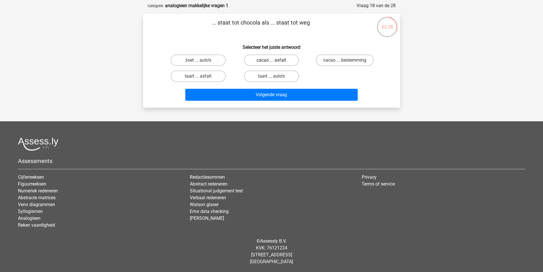
click at [285, 62] on label "cacao ... asfalt" at bounding box center [271, 59] width 55 height 11
click at [275, 62] on input "cacao ... asfalt" at bounding box center [273, 62] width 4 height 4
radio input "true"
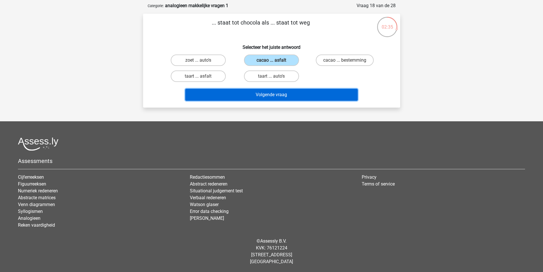
click at [285, 94] on button "Volgende vraag" at bounding box center [271, 95] width 172 height 12
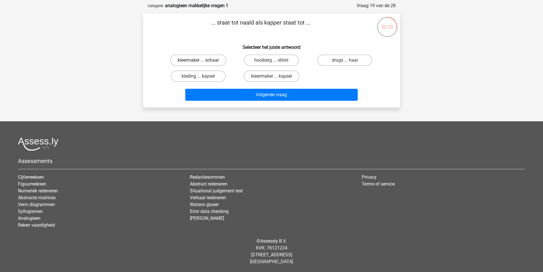
click at [202, 62] on label "kleermaker ... schaar" at bounding box center [198, 59] width 56 height 11
click at [202, 62] on input "kleermaker ... schaar" at bounding box center [200, 62] width 4 height 4
radio input "true"
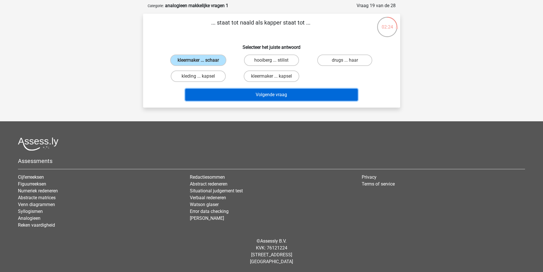
click at [275, 94] on button "Volgende vraag" at bounding box center [271, 95] width 172 height 12
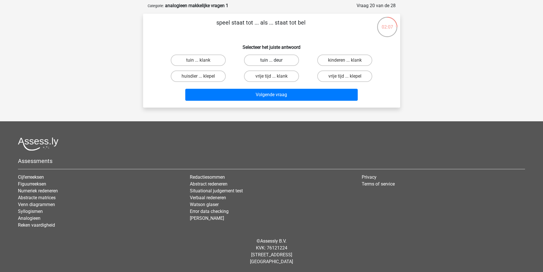
click at [289, 62] on label "tuin ... deur" at bounding box center [271, 59] width 55 height 11
click at [275, 62] on input "tuin ... deur" at bounding box center [273, 62] width 4 height 4
radio input "true"
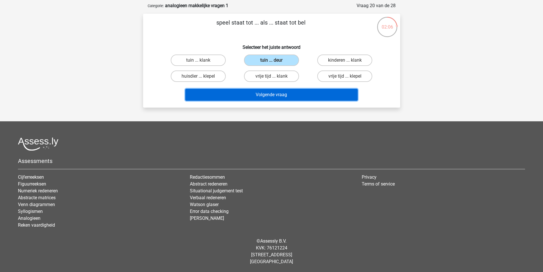
click at [288, 92] on button "Volgende vraag" at bounding box center [271, 95] width 172 height 12
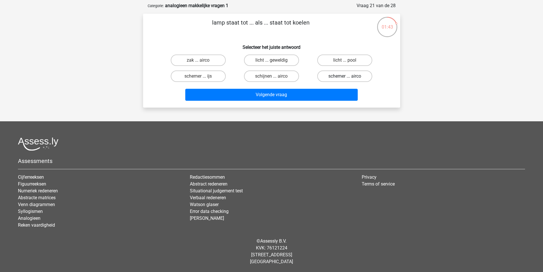
click at [332, 76] on label "schemer ... airco" at bounding box center [344, 75] width 55 height 11
click at [345, 76] on input "schemer ... airco" at bounding box center [347, 78] width 4 height 4
radio input "true"
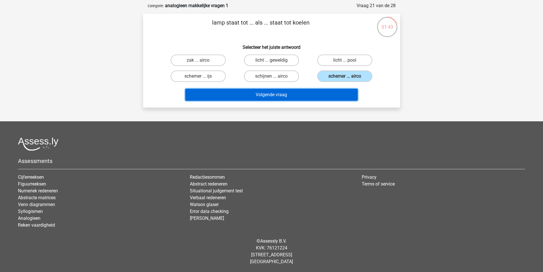
click at [318, 94] on button "Volgende vraag" at bounding box center [271, 95] width 172 height 12
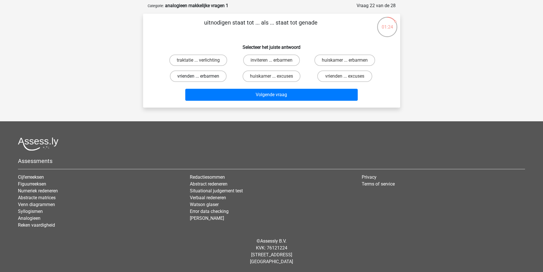
click at [215, 74] on label "vrienden ... erbarmen" at bounding box center [198, 75] width 57 height 11
click at [202, 76] on input "vrienden ... erbarmen" at bounding box center [200, 78] width 4 height 4
radio input "true"
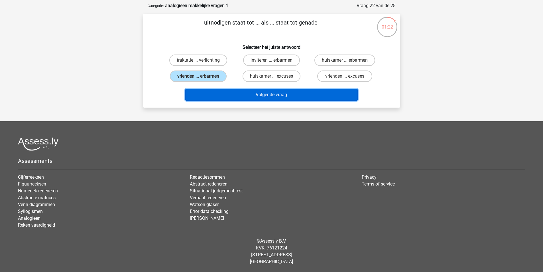
click at [269, 95] on button "Volgende vraag" at bounding box center [271, 95] width 172 height 12
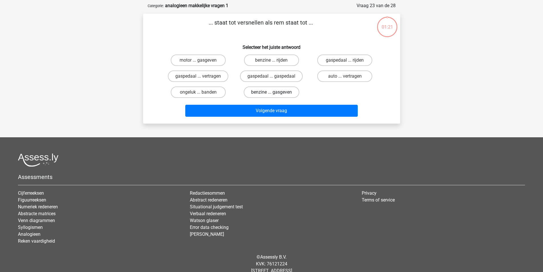
scroll to position [29, 0]
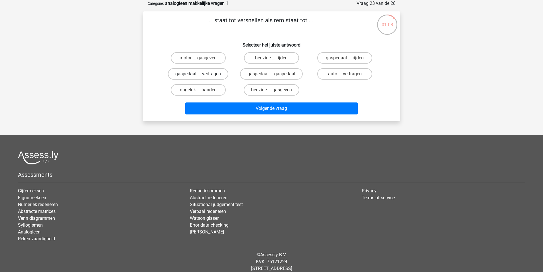
click at [212, 75] on label "gaspedaal ... vertragen" at bounding box center [198, 73] width 60 height 11
click at [202, 75] on input "gaspedaal ... vertragen" at bounding box center [200, 76] width 4 height 4
radio input "true"
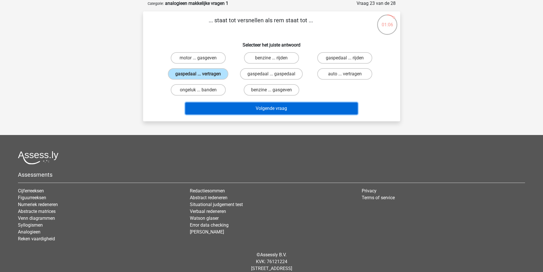
click at [272, 107] on button "Volgende vraag" at bounding box center [271, 108] width 172 height 12
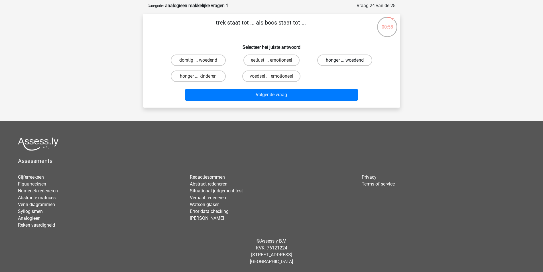
click at [335, 62] on label "honger ... woedend" at bounding box center [344, 59] width 55 height 11
click at [345, 62] on input "honger ... woedend" at bounding box center [347, 62] width 4 height 4
radio input "true"
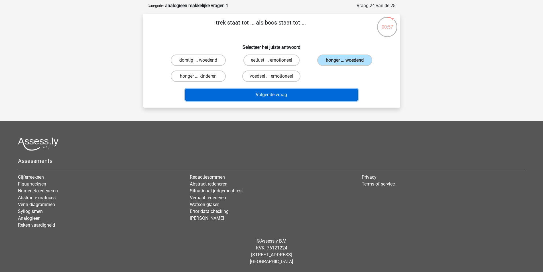
click at [309, 96] on button "Volgende vraag" at bounding box center [271, 95] width 172 height 12
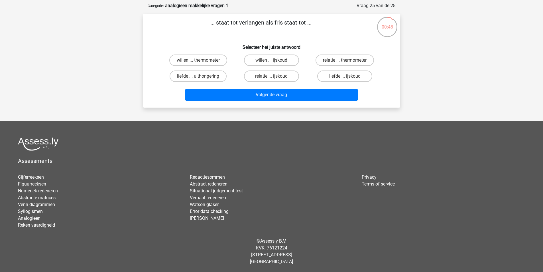
click at [273, 60] on input "willen ... ijskoud" at bounding box center [273, 62] width 4 height 4
radio input "true"
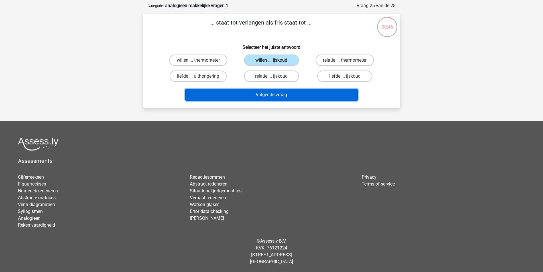
click at [280, 95] on button "Volgende vraag" at bounding box center [271, 95] width 172 height 12
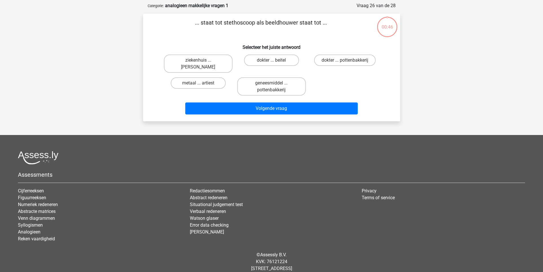
scroll to position [29, 0]
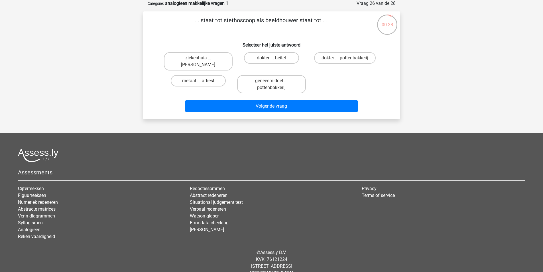
click at [274, 59] on input "dokter ... beitel" at bounding box center [273, 60] width 4 height 4
radio input "true"
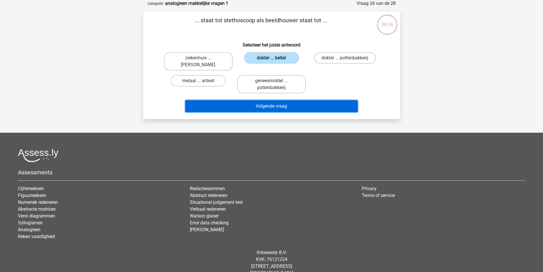
click at [277, 105] on button "Volgende vraag" at bounding box center [271, 106] width 172 height 12
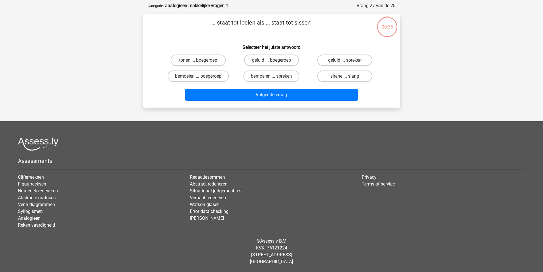
scroll to position [26, 0]
click at [335, 77] on label "sirene ... slang" at bounding box center [344, 75] width 55 height 11
click at [345, 77] on input "sirene ... slang" at bounding box center [347, 78] width 4 height 4
radio input "true"
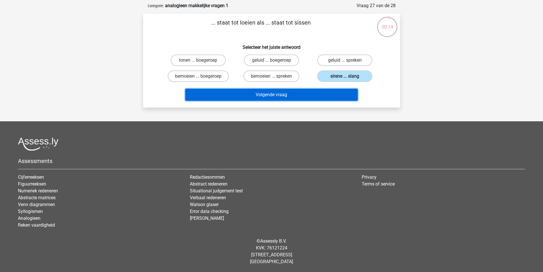
click at [317, 92] on button "Volgende vraag" at bounding box center [271, 95] width 172 height 12
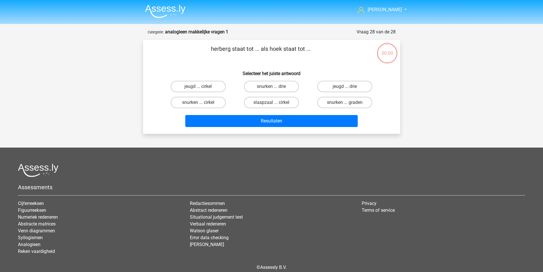
scroll to position [26, 0]
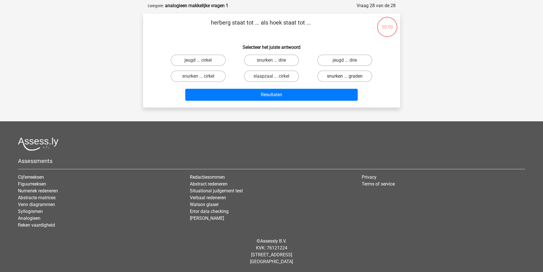
drag, startPoint x: 0, startPoint y: 0, endPoint x: 334, endPoint y: 77, distance: 343.2
click at [334, 77] on label "snurken ... graden" at bounding box center [344, 75] width 55 height 11
click at [345, 77] on input "snurken ... graden" at bounding box center [347, 78] width 4 height 4
radio input "true"
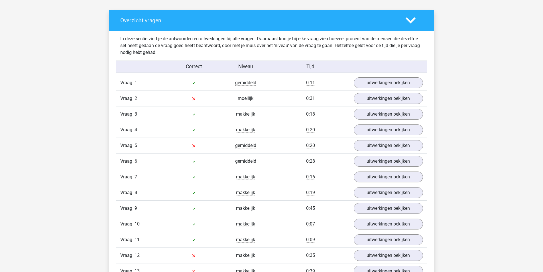
scroll to position [314, 0]
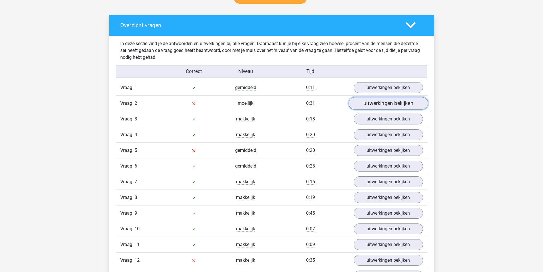
click at [368, 105] on link "uitwerkingen bekijken" at bounding box center [388, 103] width 80 height 13
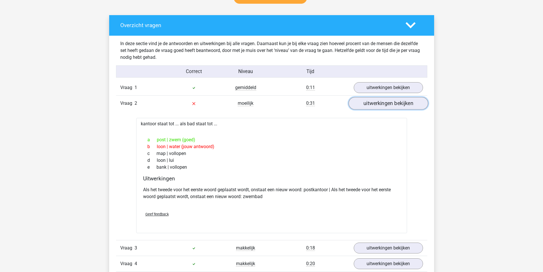
click at [365, 108] on link "uitwerkingen bekijken" at bounding box center [388, 103] width 80 height 13
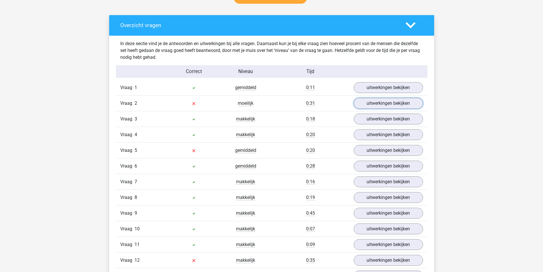
scroll to position [342, 0]
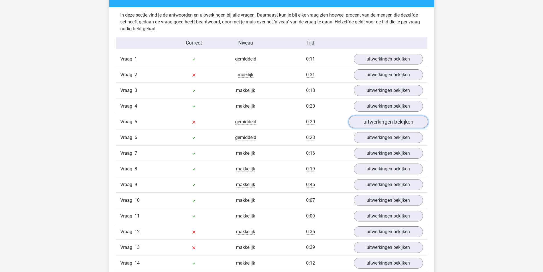
click at [369, 124] on link "uitwerkingen bekijken" at bounding box center [388, 121] width 80 height 13
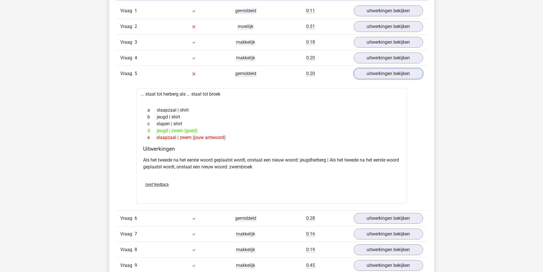
scroll to position [399, 0]
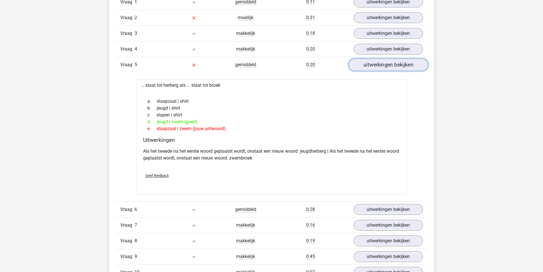
click at [380, 65] on link "uitwerkingen bekijken" at bounding box center [388, 64] width 80 height 13
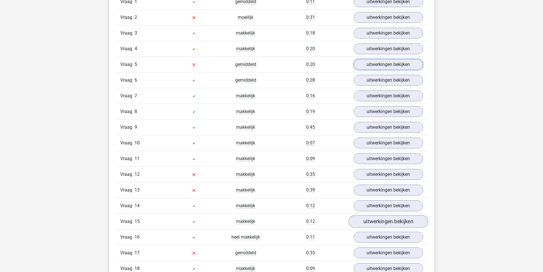
scroll to position [485, 0]
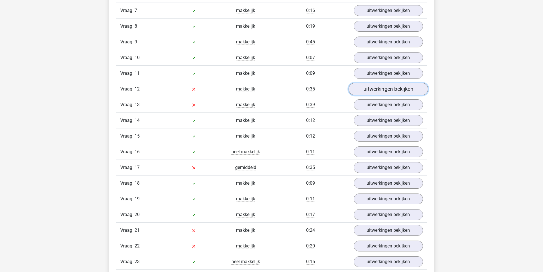
click at [377, 90] on link "uitwerkingen bekijken" at bounding box center [388, 89] width 80 height 13
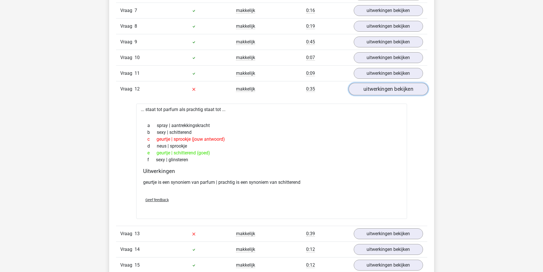
click at [377, 90] on link "uitwerkingen bekijken" at bounding box center [388, 89] width 80 height 13
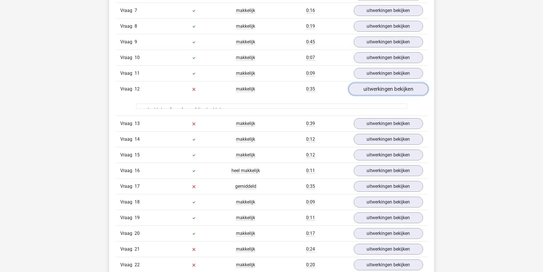
click at [377, 90] on link "uitwerkingen bekijken" at bounding box center [388, 89] width 80 height 13
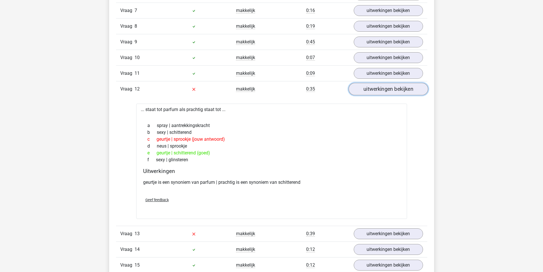
click at [377, 90] on link "uitwerkingen bekijken" at bounding box center [388, 89] width 80 height 13
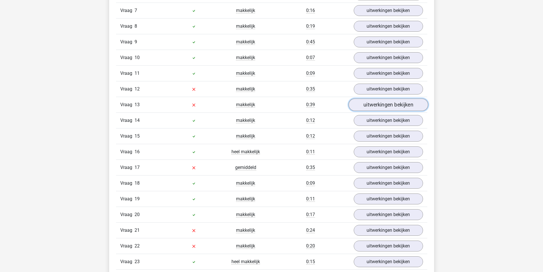
click at [374, 104] on link "uitwerkingen bekijken" at bounding box center [388, 104] width 80 height 13
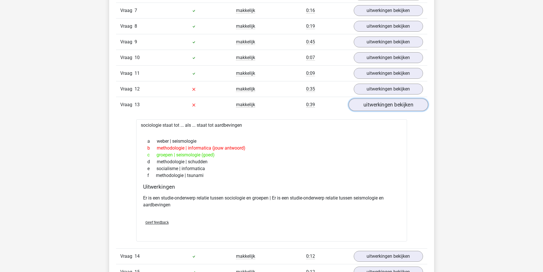
click at [374, 104] on link "uitwerkingen bekijken" at bounding box center [388, 104] width 80 height 13
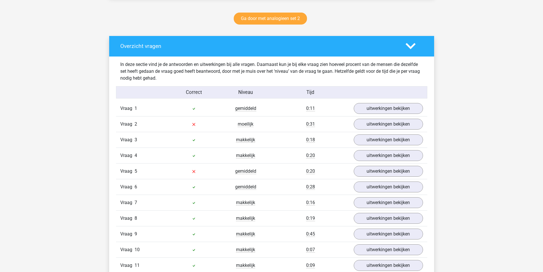
scroll to position [200, 0]
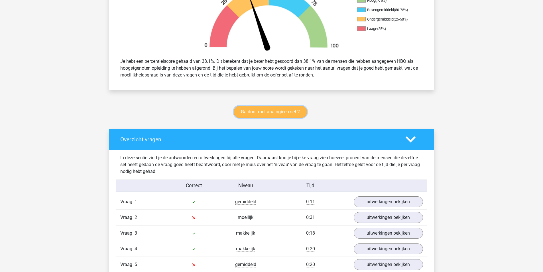
click at [280, 113] on link "Ga door met analogieen set 2" at bounding box center [270, 112] width 73 height 12
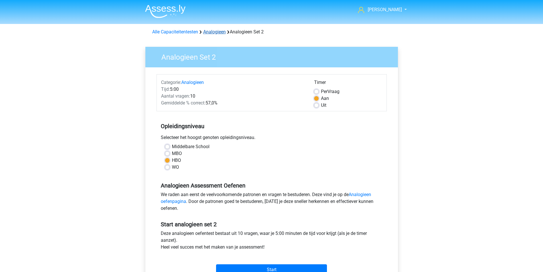
click at [212, 34] on link "Analogieen" at bounding box center [214, 31] width 23 height 5
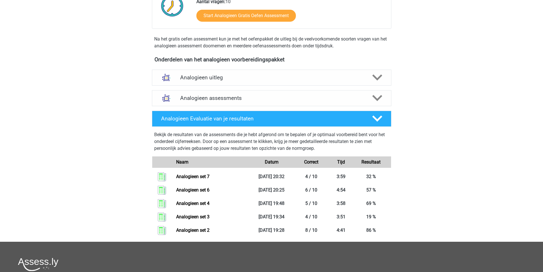
scroll to position [143, 0]
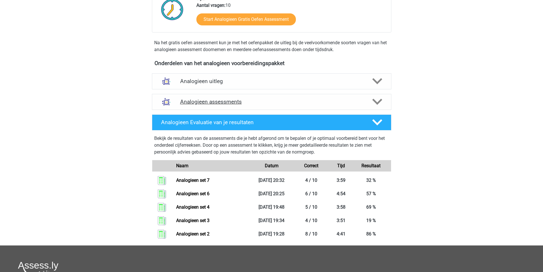
click at [263, 101] on h4 "Analogieen assessments" at bounding box center [271, 101] width 183 height 7
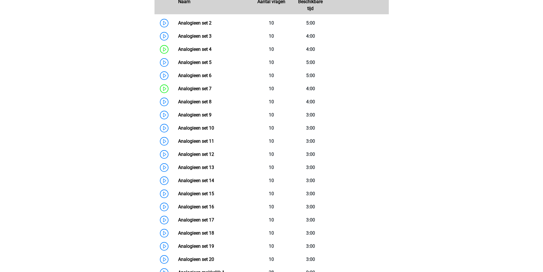
scroll to position [285, 0]
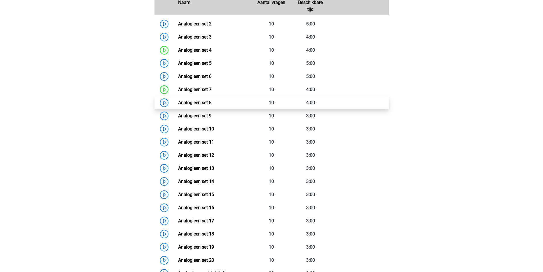
click at [178, 103] on link "Analogieen set 8" at bounding box center [194, 102] width 33 height 5
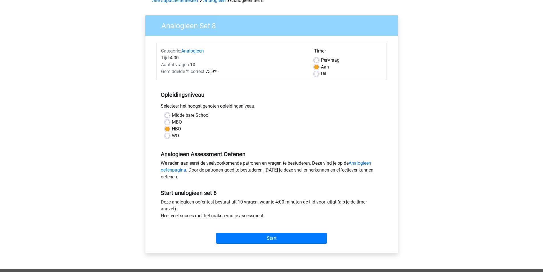
scroll to position [86, 0]
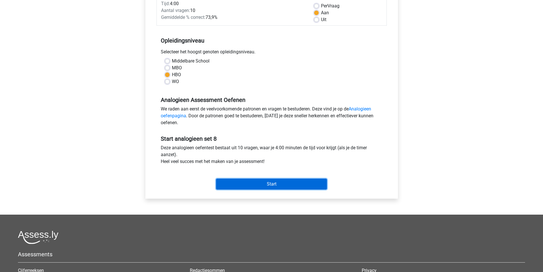
click at [277, 185] on input "Start" at bounding box center [271, 183] width 111 height 11
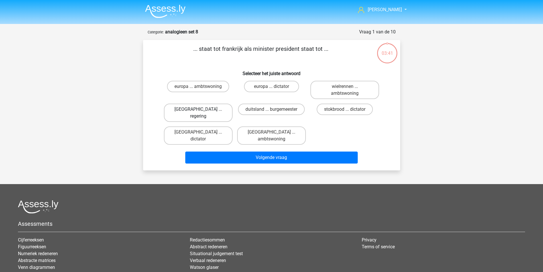
click at [206, 111] on label "parijs ... regering" at bounding box center [198, 112] width 69 height 18
click at [202, 111] on input "parijs ... regering" at bounding box center [200, 111] width 4 height 4
radio input "true"
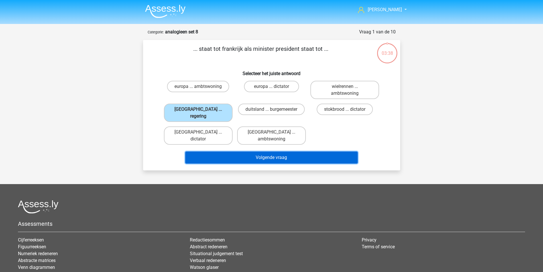
click at [241, 151] on button "Volgende vraag" at bounding box center [271, 157] width 172 height 12
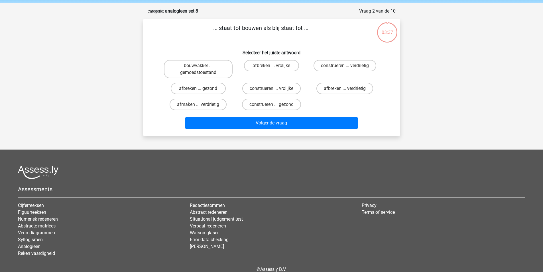
scroll to position [29, 0]
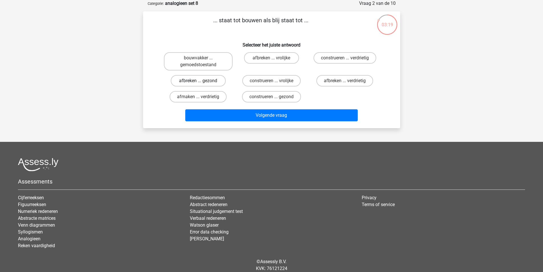
click at [205, 81] on label "afbreken ... gezond" at bounding box center [198, 80] width 55 height 11
click at [202, 81] on input "afbreken ... gezond" at bounding box center [200, 83] width 4 height 4
radio input "true"
click at [338, 78] on label "afbreken ... verdrietig" at bounding box center [344, 80] width 57 height 11
click at [345, 81] on input "afbreken ... verdrietig" at bounding box center [347, 83] width 4 height 4
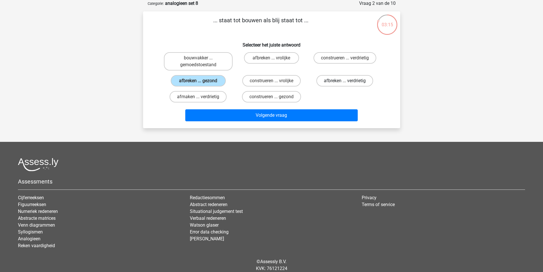
radio input "true"
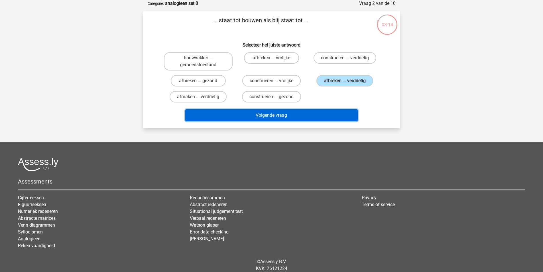
click at [308, 113] on button "Volgende vraag" at bounding box center [271, 115] width 172 height 12
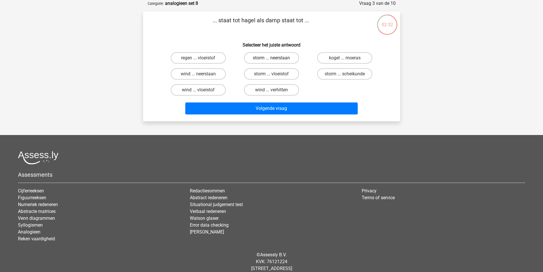
click at [258, 58] on label "storm ... neerslaan" at bounding box center [271, 57] width 55 height 11
click at [271, 58] on input "storm ... neerslaan" at bounding box center [273, 60] width 4 height 4
radio input "true"
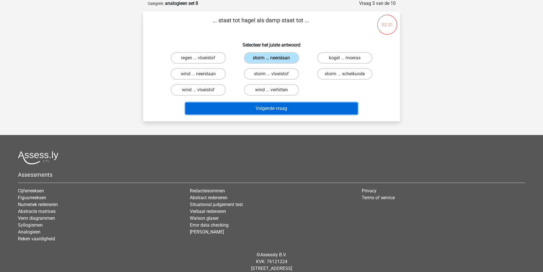
click at [261, 105] on button "Volgende vraag" at bounding box center [271, 108] width 172 height 12
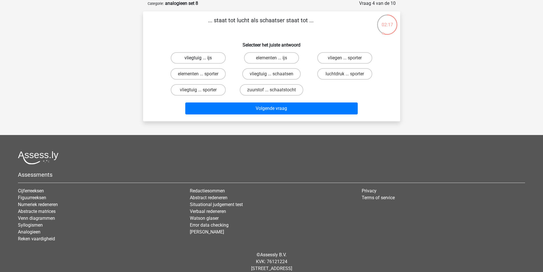
click at [207, 60] on label "vliegtuig ... ijs" at bounding box center [198, 57] width 55 height 11
click at [202, 60] on input "vliegtuig ... ijs" at bounding box center [200, 60] width 4 height 4
radio input "true"
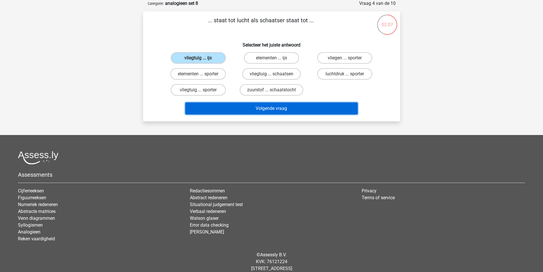
click at [262, 103] on button "Volgende vraag" at bounding box center [271, 108] width 172 height 12
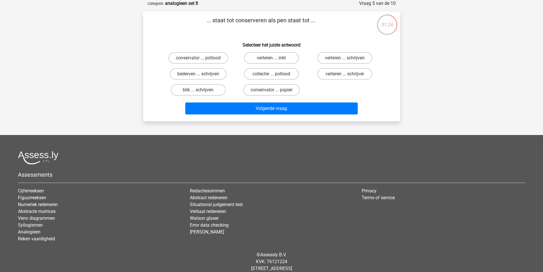
click at [203, 84] on div "blik ... schrijven" at bounding box center [198, 90] width 73 height 16
click at [206, 88] on label "blik ... schrijven" at bounding box center [198, 89] width 55 height 11
click at [202, 90] on input "blik ... schrijven" at bounding box center [200, 92] width 4 height 4
radio input "true"
click at [262, 115] on div "Volgende vraag" at bounding box center [272, 109] width 220 height 14
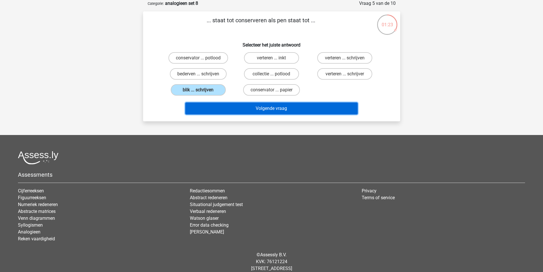
click at [259, 111] on button "Volgende vraag" at bounding box center [271, 108] width 172 height 12
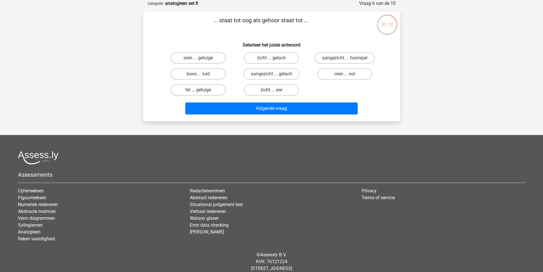
click at [284, 85] on label "zicht ... oor" at bounding box center [271, 89] width 55 height 11
click at [275, 90] on input "zicht ... oor" at bounding box center [273, 92] width 4 height 4
radio input "true"
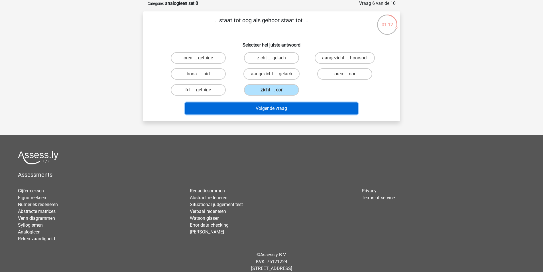
click at [290, 105] on button "Volgende vraag" at bounding box center [271, 108] width 172 height 12
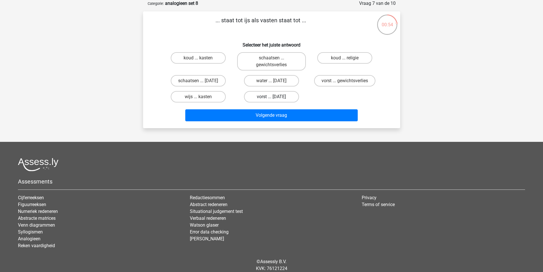
click at [284, 96] on label "vorst ... suikerfeest" at bounding box center [271, 96] width 55 height 11
click at [275, 97] on input "vorst ... suikerfeest" at bounding box center [273, 99] width 4 height 4
radio input "true"
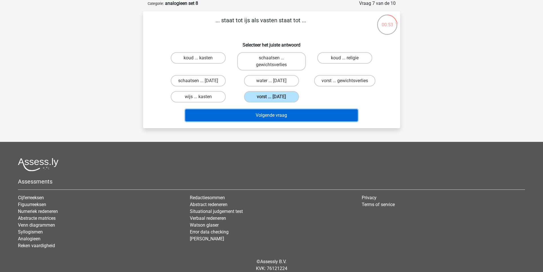
click at [284, 115] on button "Volgende vraag" at bounding box center [271, 115] width 172 height 12
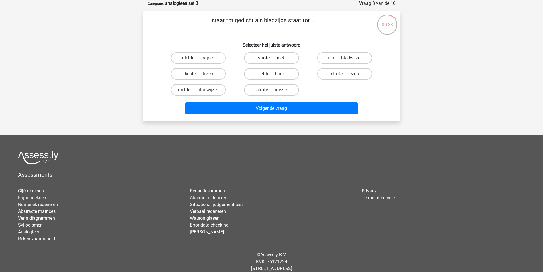
click at [277, 58] on label "strofe ... boek" at bounding box center [271, 57] width 55 height 11
click at [275, 58] on input "strofe ... boek" at bounding box center [273, 60] width 4 height 4
radio input "true"
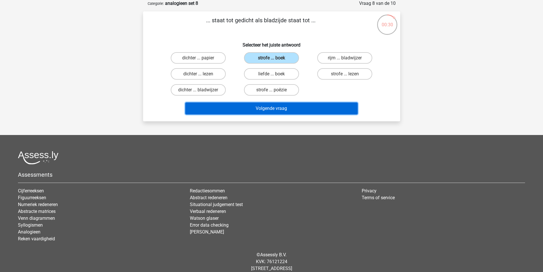
click at [281, 106] on button "Volgende vraag" at bounding box center [271, 108] width 172 height 12
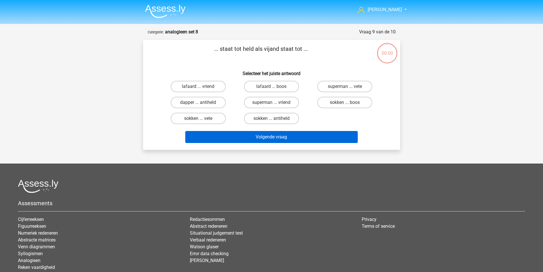
scroll to position [29, 0]
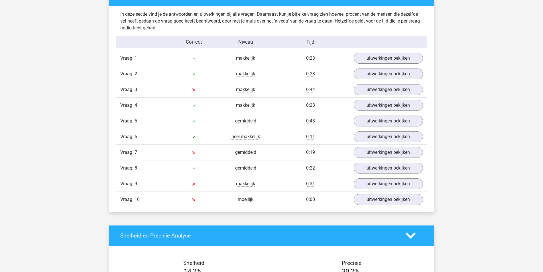
scroll to position [342, 0]
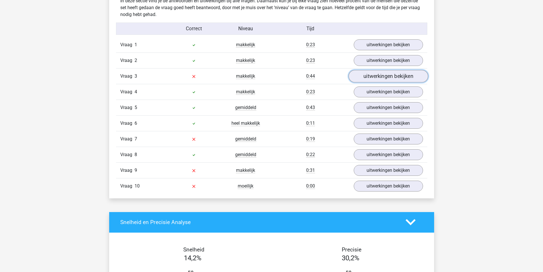
click at [376, 78] on link "uitwerkingen bekijken" at bounding box center [388, 76] width 80 height 13
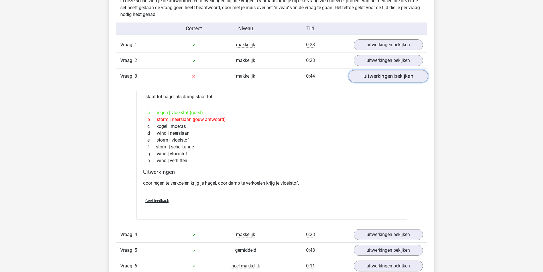
click at [373, 80] on link "uitwerkingen bekijken" at bounding box center [388, 76] width 80 height 13
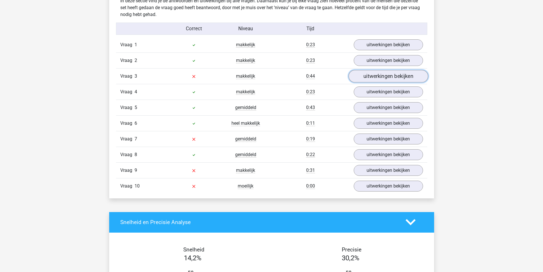
click at [369, 78] on link "uitwerkingen bekijken" at bounding box center [388, 76] width 80 height 13
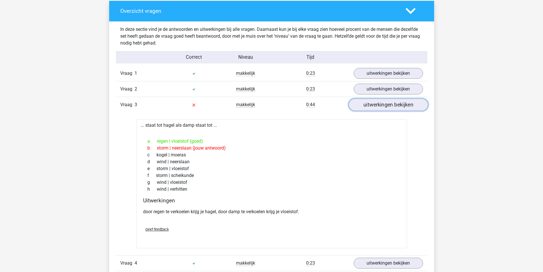
click at [361, 103] on link "uitwerkingen bekijken" at bounding box center [388, 104] width 80 height 13
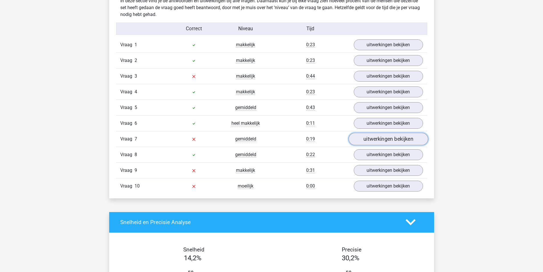
click at [361, 141] on link "uitwerkingen bekijken" at bounding box center [388, 139] width 80 height 13
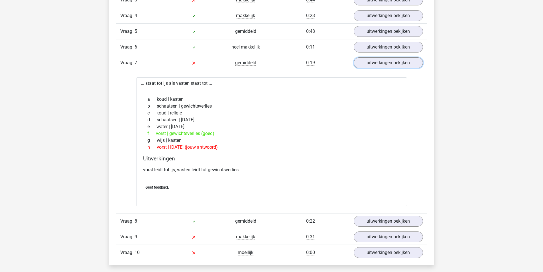
scroll to position [428, 0]
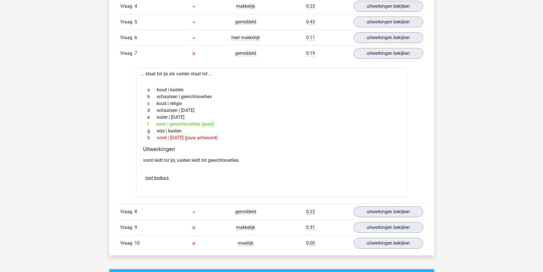
click at [366, 59] on div "Vraag 7 gemiddeld 0:19 uitwerkingen bekijken" at bounding box center [271, 53] width 311 height 16
drag, startPoint x: 362, startPoint y: 53, endPoint x: 356, endPoint y: 70, distance: 18.4
click at [362, 53] on link "uitwerkingen bekijken" at bounding box center [388, 53] width 80 height 13
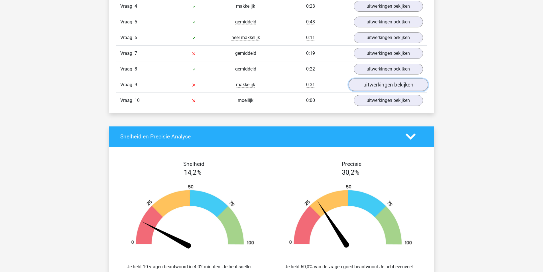
click at [372, 84] on link "uitwerkingen bekijken" at bounding box center [388, 84] width 80 height 13
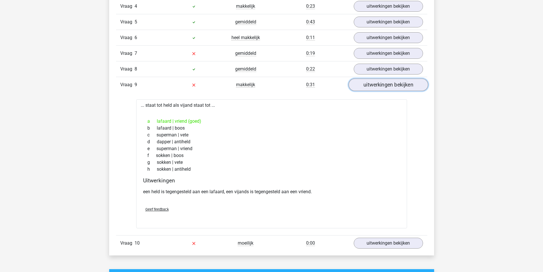
click at [367, 80] on link "uitwerkingen bekijken" at bounding box center [388, 84] width 80 height 13
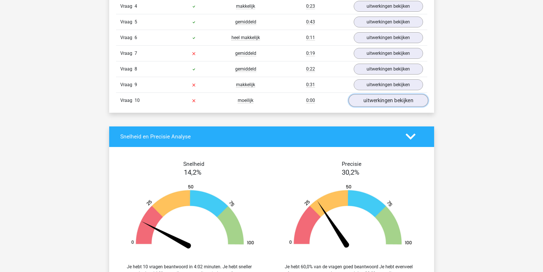
click at [369, 99] on link "uitwerkingen bekijken" at bounding box center [388, 100] width 80 height 13
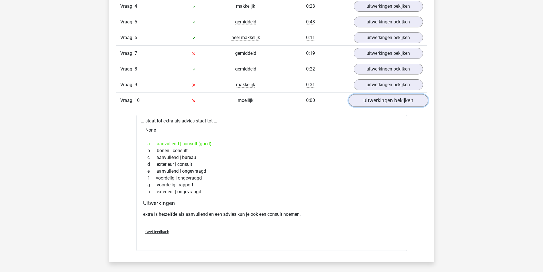
click at [371, 99] on link "uitwerkingen bekijken" at bounding box center [388, 100] width 80 height 13
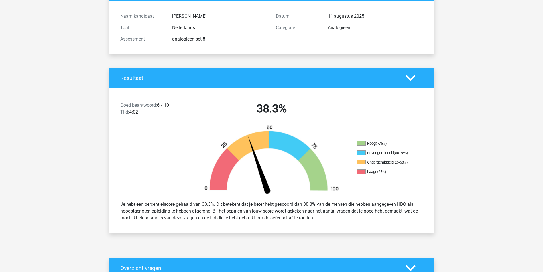
scroll to position [0, 0]
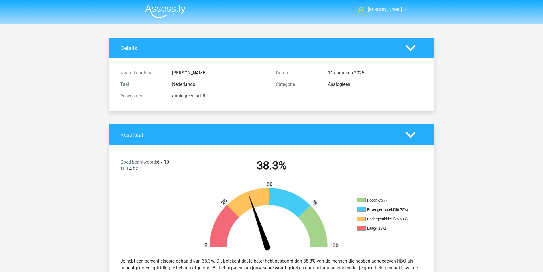
click at [160, 7] on img at bounding box center [165, 11] width 40 height 13
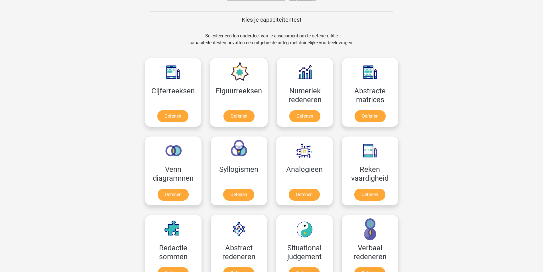
scroll to position [285, 0]
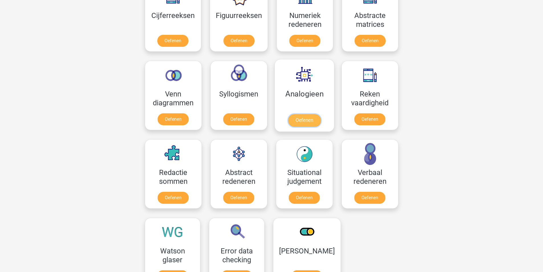
click at [301, 125] on link "Oefenen" at bounding box center [304, 120] width 32 height 13
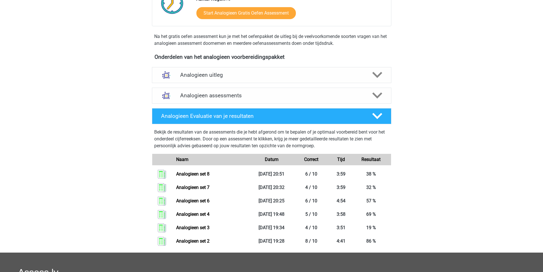
scroll to position [143, 0]
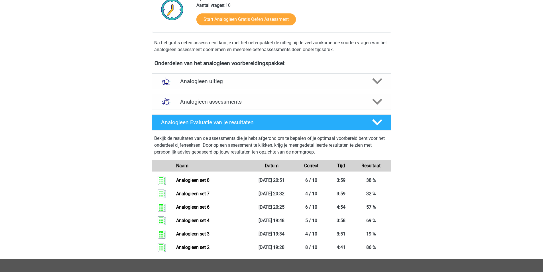
click at [262, 106] on div "Analogieen assessments" at bounding box center [271, 102] width 239 height 16
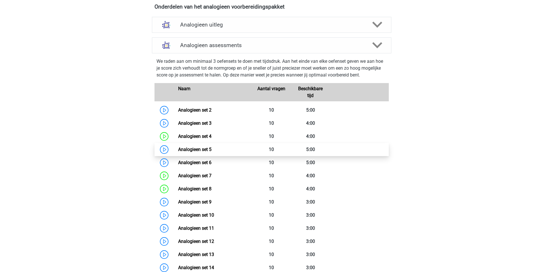
scroll to position [200, 0]
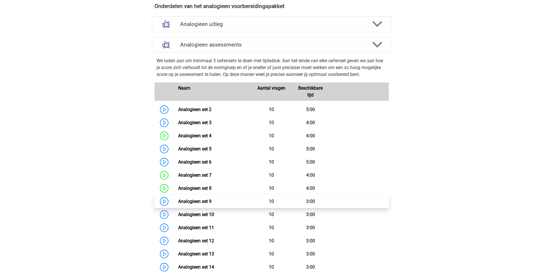
click at [178, 201] on link "Analogieen set 9" at bounding box center [194, 200] width 33 height 5
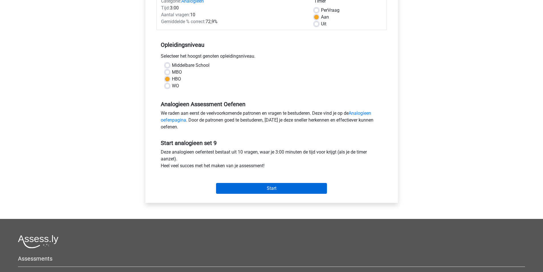
scroll to position [86, 0]
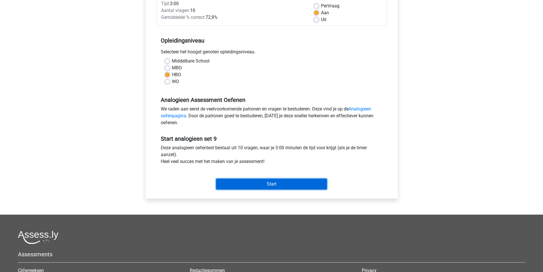
click at [277, 183] on input "Start" at bounding box center [271, 183] width 111 height 11
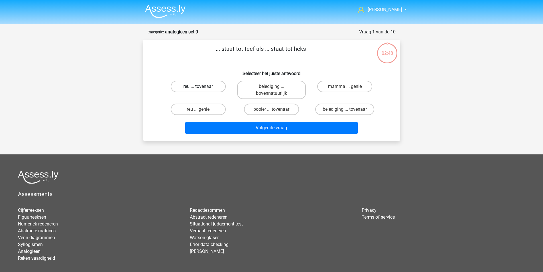
click at [207, 86] on label "reu ... tovenaar" at bounding box center [198, 86] width 55 height 11
click at [202, 86] on input "reu ... tovenaar" at bounding box center [200, 88] width 4 height 4
radio input "true"
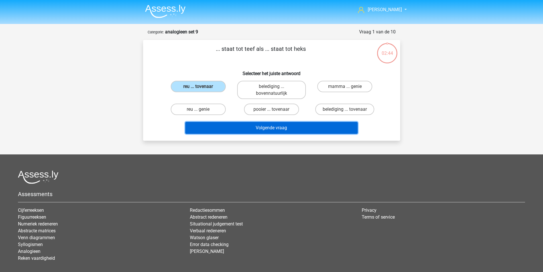
click at [290, 125] on button "Volgende vraag" at bounding box center [271, 128] width 172 height 12
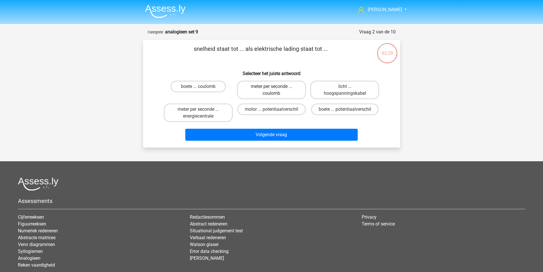
click at [253, 90] on label "meter per seconde ... coulomb" at bounding box center [271, 90] width 69 height 18
click at [271, 90] on input "meter per seconde ... coulomb" at bounding box center [273, 88] width 4 height 4
radio input "true"
click at [267, 128] on div "Volgende vraag" at bounding box center [271, 133] width 239 height 19
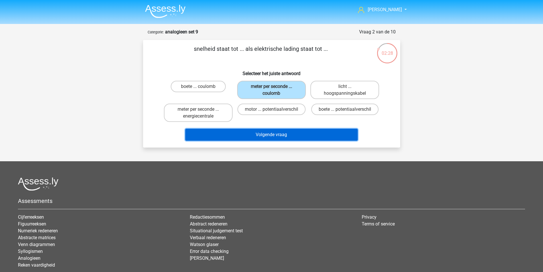
click at [267, 135] on button "Volgende vraag" at bounding box center [271, 135] width 172 height 12
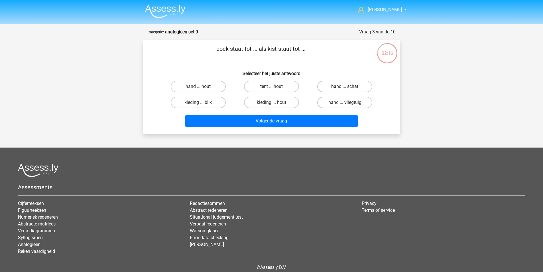
click at [335, 86] on label "hand ... schat" at bounding box center [344, 86] width 55 height 11
click at [345, 86] on input "hand ... schat" at bounding box center [347, 88] width 4 height 4
radio input "true"
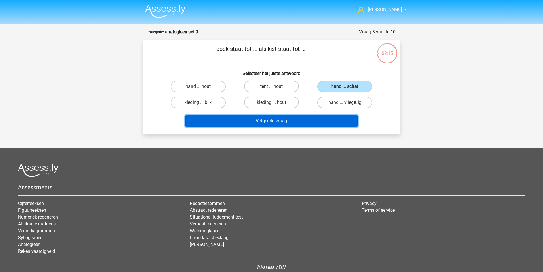
click at [313, 120] on button "Volgende vraag" at bounding box center [271, 121] width 172 height 12
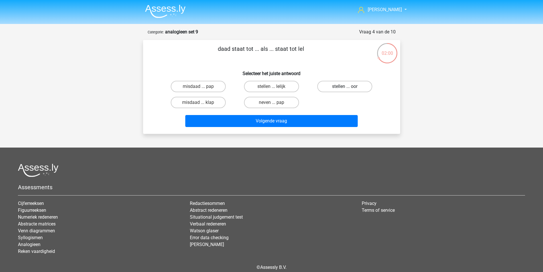
click at [339, 88] on label "stellen ... oor" at bounding box center [344, 86] width 55 height 11
click at [345, 88] on input "stellen ... oor" at bounding box center [347, 88] width 4 height 4
radio input "true"
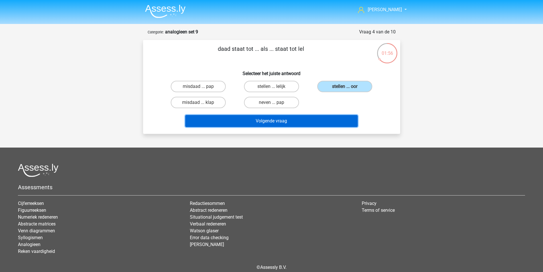
click at [289, 119] on button "Volgende vraag" at bounding box center [271, 121] width 172 height 12
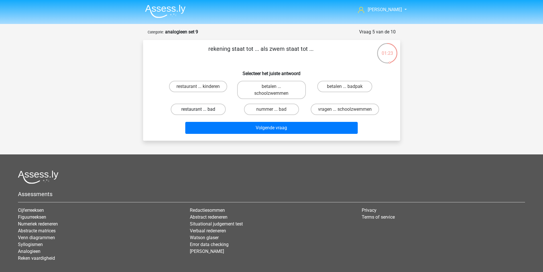
click at [209, 111] on label "restaurant ... bad" at bounding box center [198, 108] width 55 height 11
click at [202, 111] on input "restaurant ... bad" at bounding box center [200, 111] width 4 height 4
radio input "true"
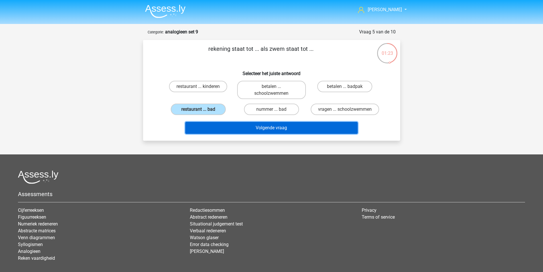
click at [234, 132] on button "Volgende vraag" at bounding box center [271, 128] width 172 height 12
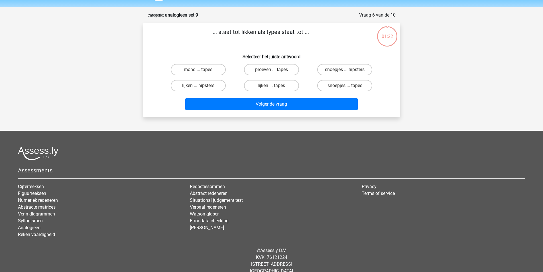
scroll to position [26, 0]
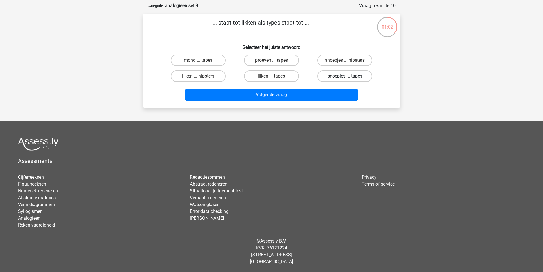
click at [338, 77] on label "snoepjes ... tapes" at bounding box center [344, 75] width 55 height 11
click at [345, 77] on input "snoepjes ... tapes" at bounding box center [347, 78] width 4 height 4
radio input "true"
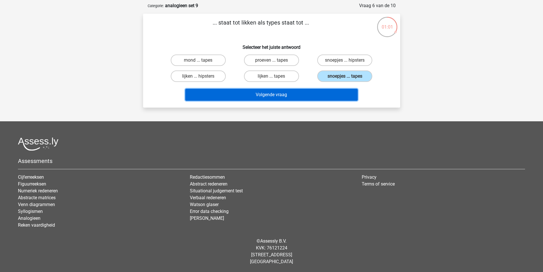
click at [329, 90] on button "Volgende vraag" at bounding box center [271, 95] width 172 height 12
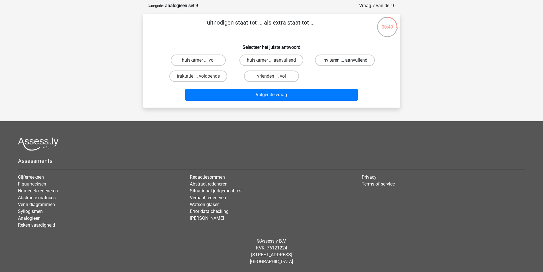
click at [331, 60] on label "inviteren ... aanvullend" at bounding box center [345, 59] width 60 height 11
click at [345, 60] on input "inviteren ... aanvullend" at bounding box center [347, 62] width 4 height 4
radio input "true"
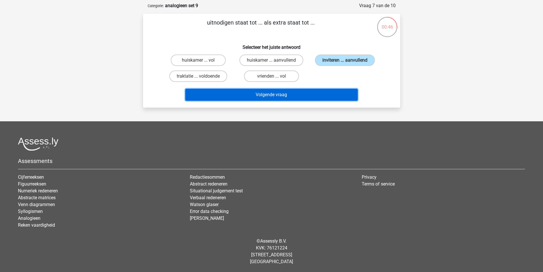
click at [301, 95] on button "Volgende vraag" at bounding box center [271, 95] width 172 height 12
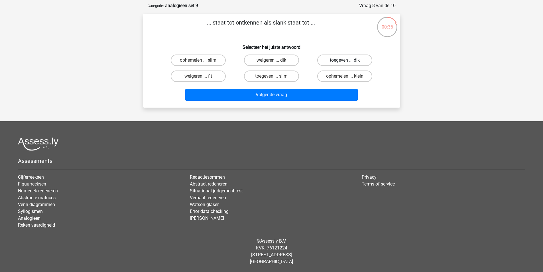
click at [336, 61] on label "toegeven ... dik" at bounding box center [344, 59] width 55 height 11
click at [345, 61] on input "toegeven ... dik" at bounding box center [347, 62] width 4 height 4
radio input "true"
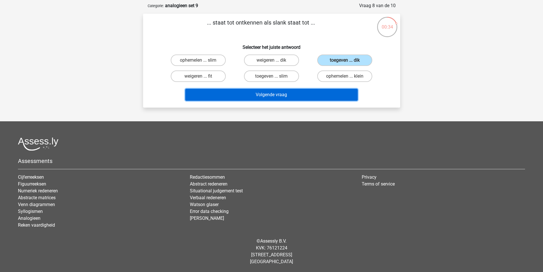
click at [308, 96] on button "Volgende vraag" at bounding box center [271, 95] width 172 height 12
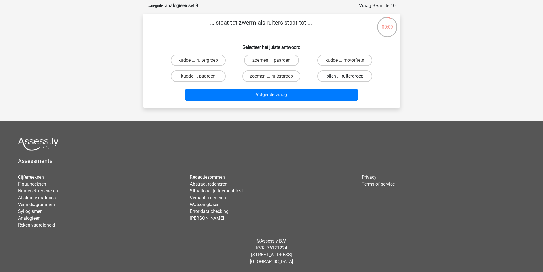
click at [331, 77] on label "bijen ... ruitergroep" at bounding box center [344, 75] width 55 height 11
click at [345, 77] on input "bijen ... ruitergroep" at bounding box center [347, 78] width 4 height 4
radio input "true"
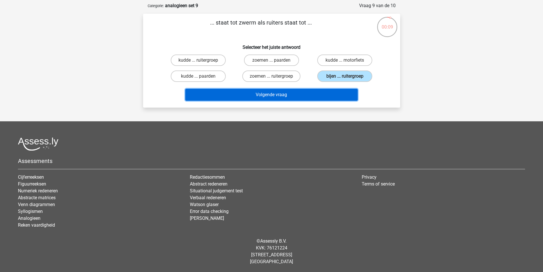
click at [317, 92] on button "Volgende vraag" at bounding box center [271, 95] width 172 height 12
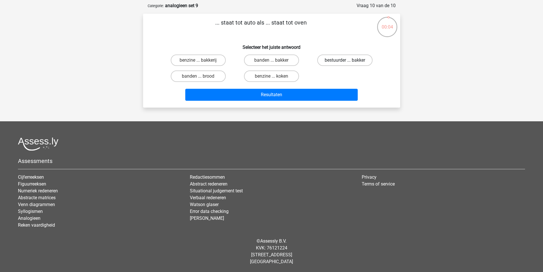
click at [328, 60] on label "bestuurder ... bakker" at bounding box center [344, 59] width 55 height 11
click at [345, 60] on input "bestuurder ... bakker" at bounding box center [347, 62] width 4 height 4
radio input "true"
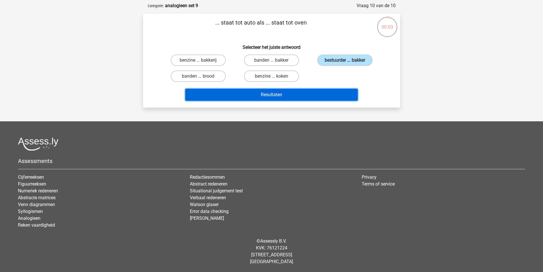
click at [314, 89] on button "Resultaten" at bounding box center [271, 95] width 172 height 12
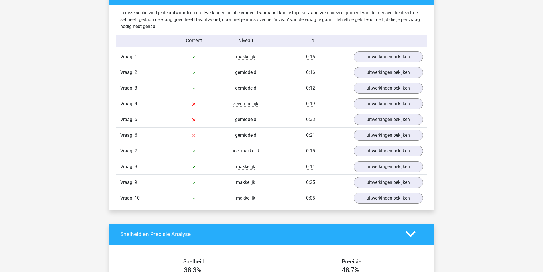
scroll to position [342, 0]
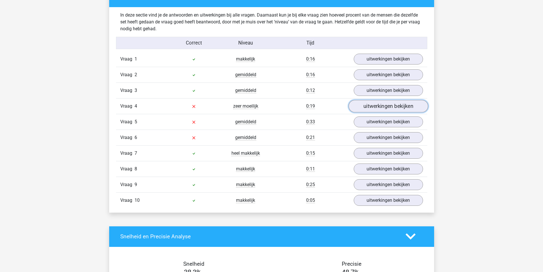
click at [367, 105] on link "uitwerkingen bekijken" at bounding box center [388, 106] width 80 height 13
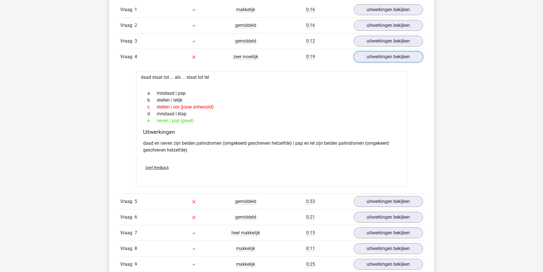
scroll to position [399, 0]
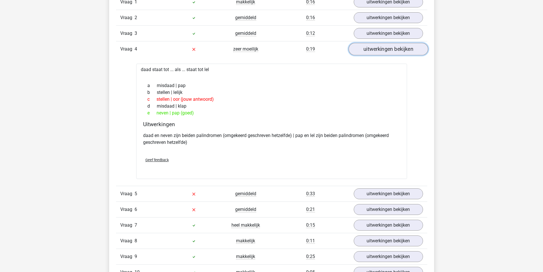
click at [382, 50] on link "uitwerkingen bekijken" at bounding box center [388, 49] width 80 height 13
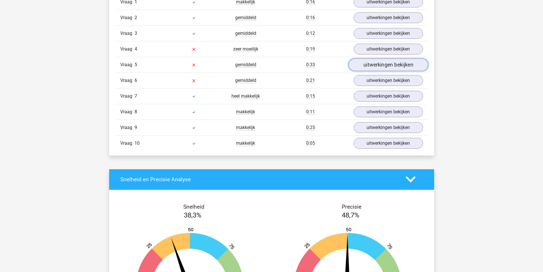
click at [375, 66] on link "uitwerkingen bekijken" at bounding box center [388, 64] width 80 height 13
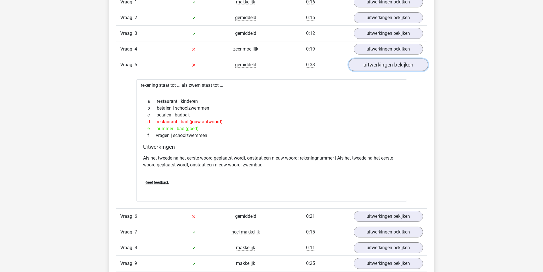
click at [379, 64] on link "uitwerkingen bekijken" at bounding box center [388, 64] width 80 height 13
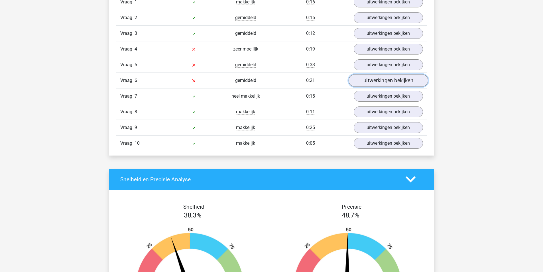
click at [378, 78] on link "uitwerkingen bekijken" at bounding box center [388, 80] width 80 height 13
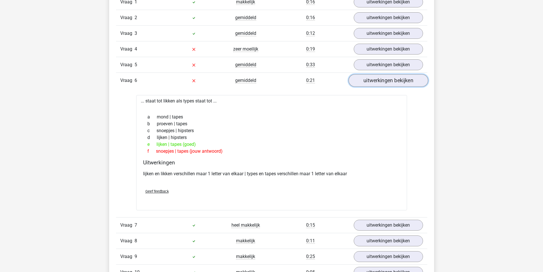
click at [378, 82] on link "uitwerkingen bekijken" at bounding box center [388, 80] width 80 height 13
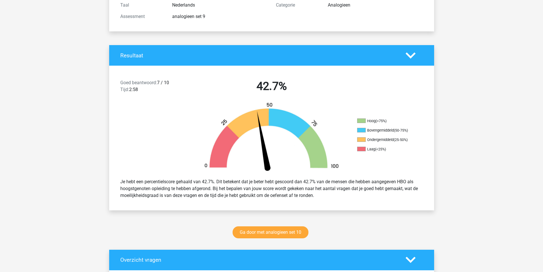
scroll to position [0, 0]
